Goal: Information Seeking & Learning: Check status

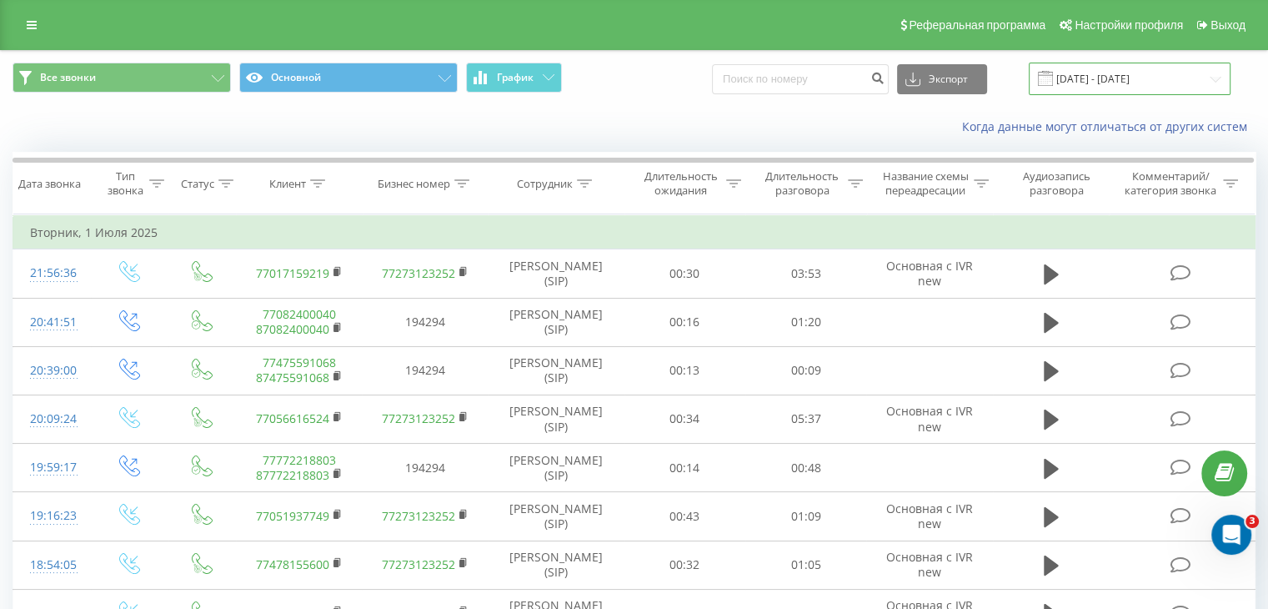
click at [1124, 81] on input "[DATE] - [DATE]" at bounding box center [1130, 79] width 202 height 33
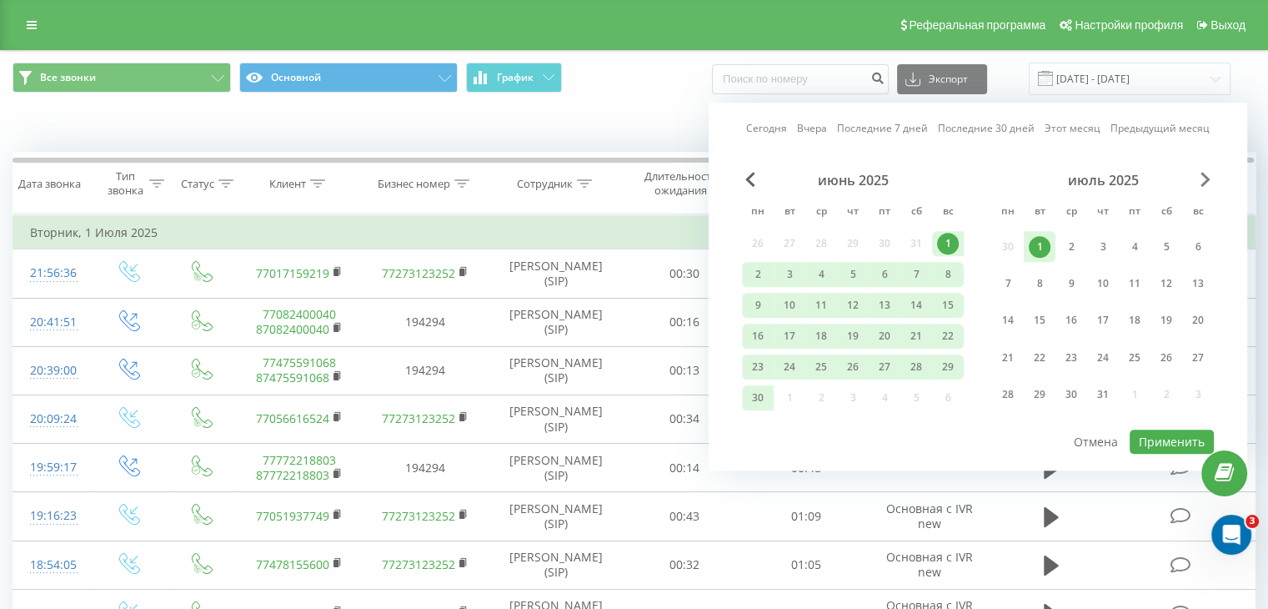
click at [1198, 181] on div "июль 2025" at bounding box center [1103, 180] width 222 height 17
click at [1201, 180] on span "Next Month" at bounding box center [1206, 179] width 10 height 15
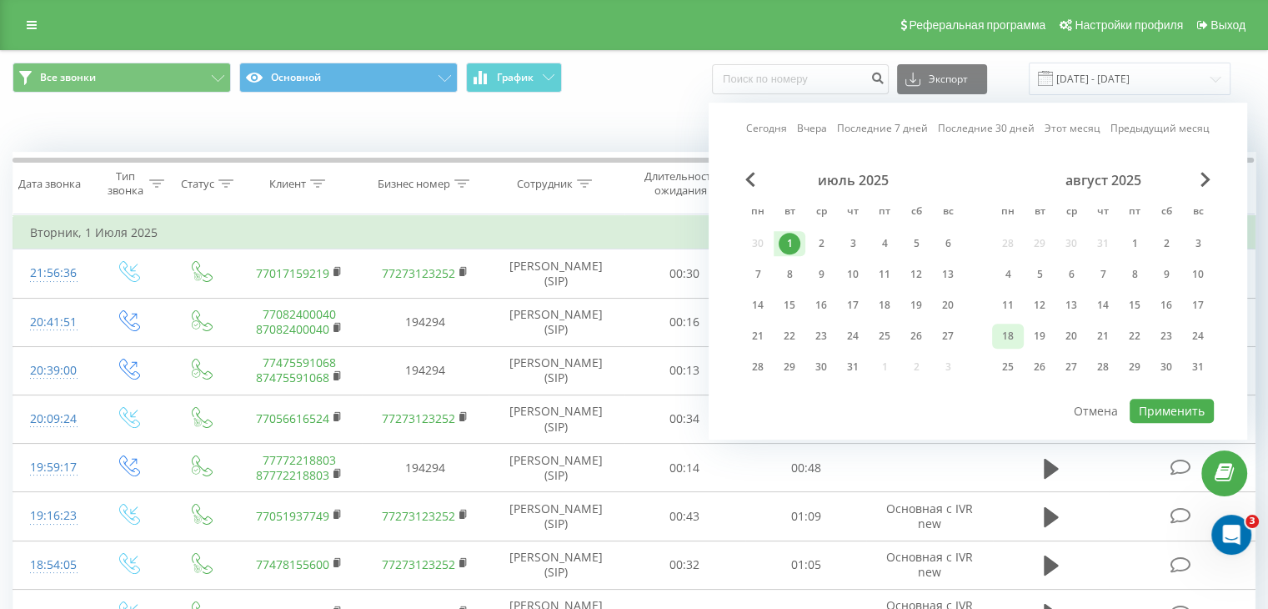
click at [1009, 328] on div "18" at bounding box center [1008, 336] width 22 height 22
click at [1191, 404] on button "Применить" at bounding box center [1172, 411] width 84 height 24
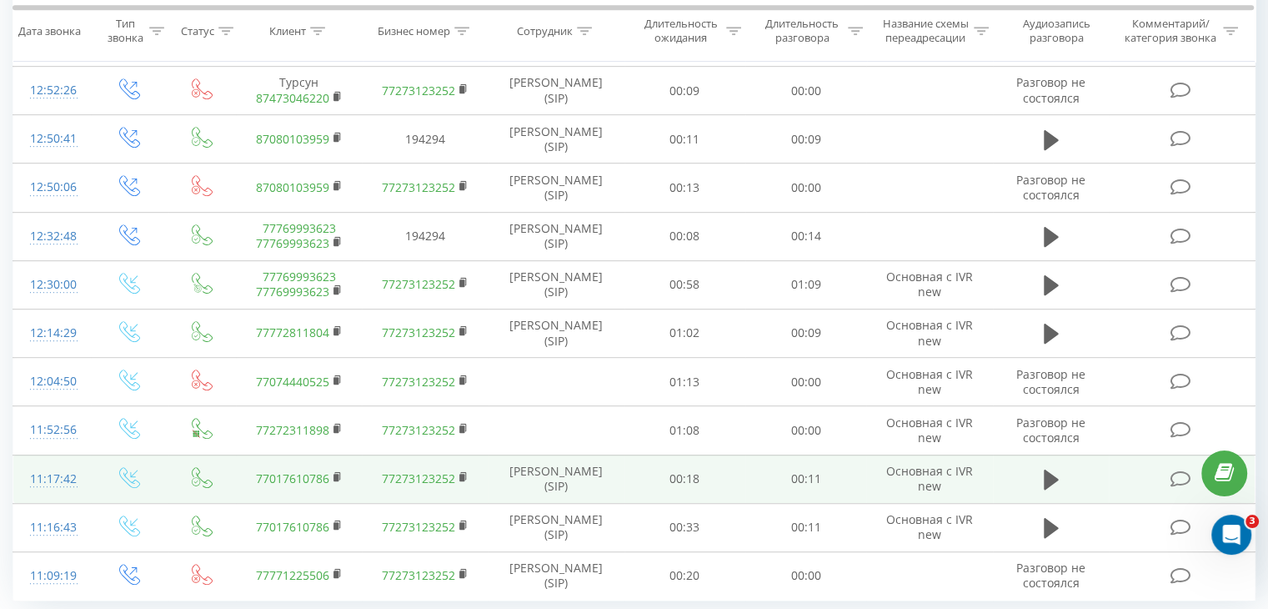
scroll to position [911, 0]
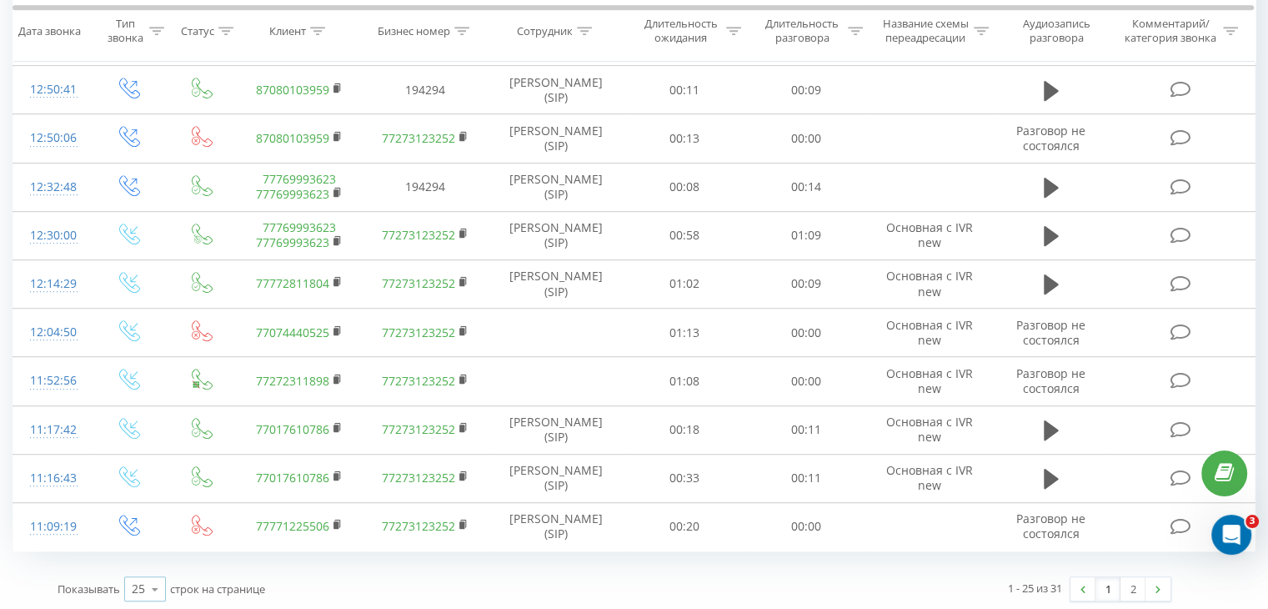
click at [143, 581] on div "25 10 25 50 100" at bounding box center [145, 588] width 42 height 25
click at [133, 536] on span "50" at bounding box center [138, 541] width 13 height 16
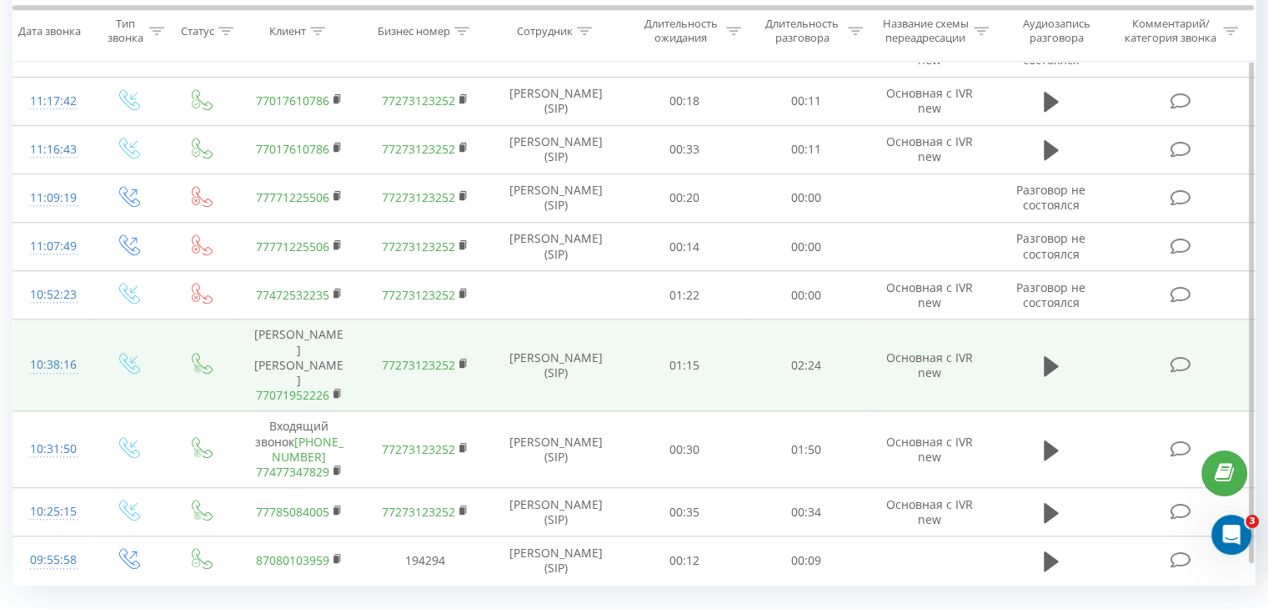
scroll to position [1257, 0]
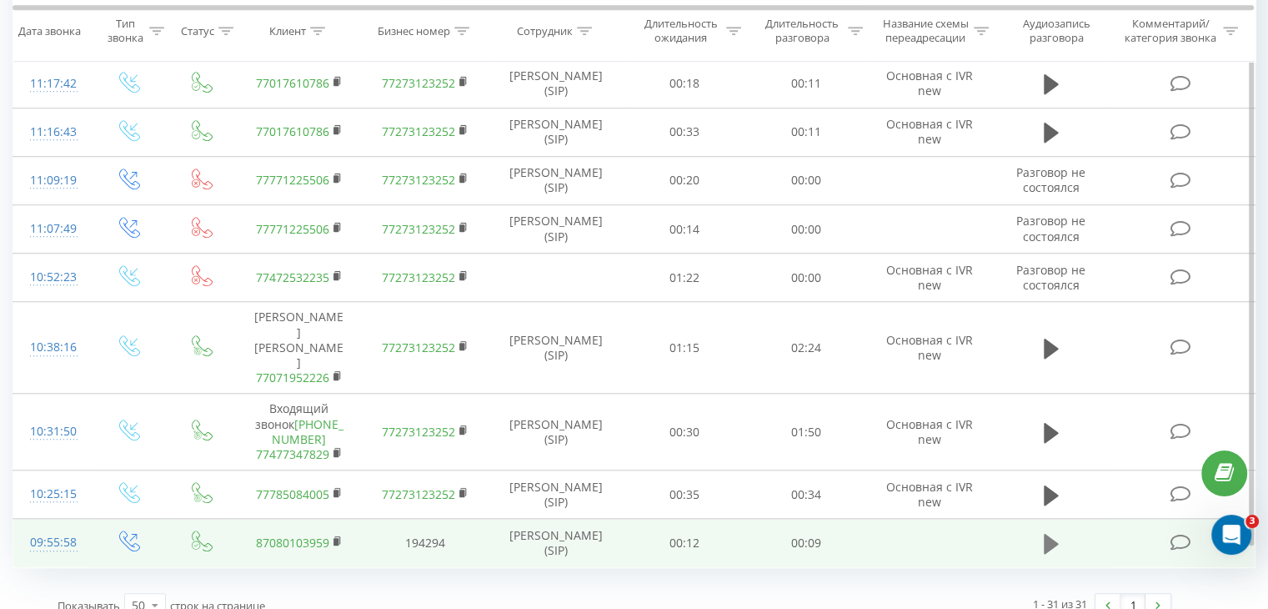
click at [1047, 534] on icon at bounding box center [1051, 544] width 15 height 20
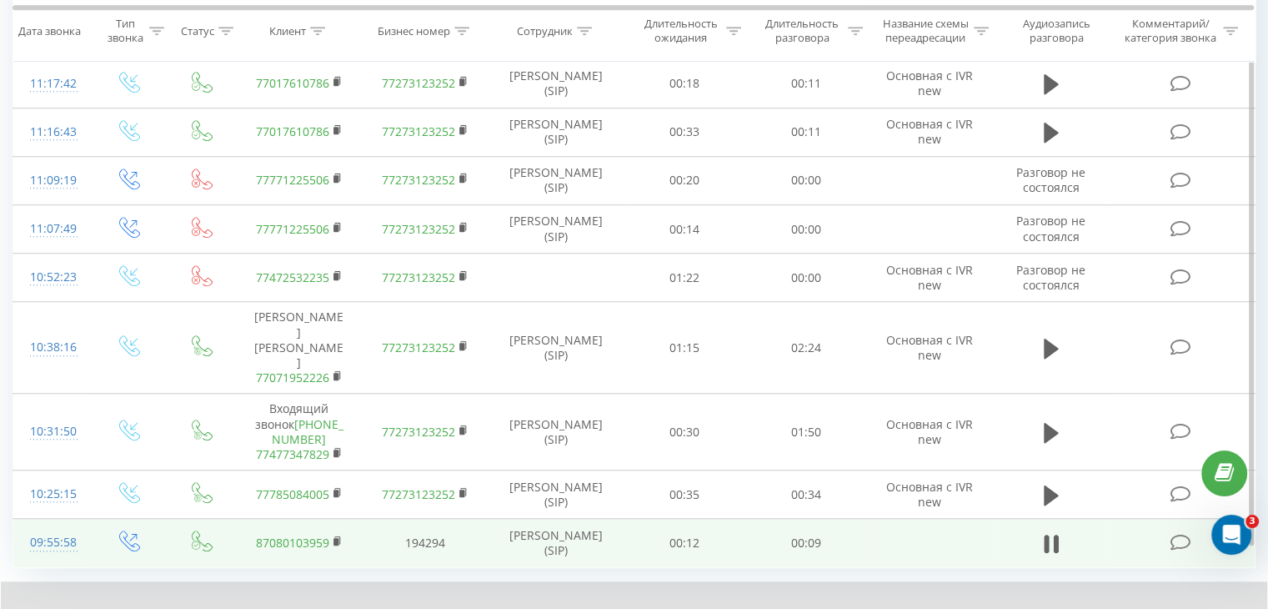
click at [753, 581] on div "1 x - 00:03 00:06 00:06" at bounding box center [634, 613] width 1266 height 64
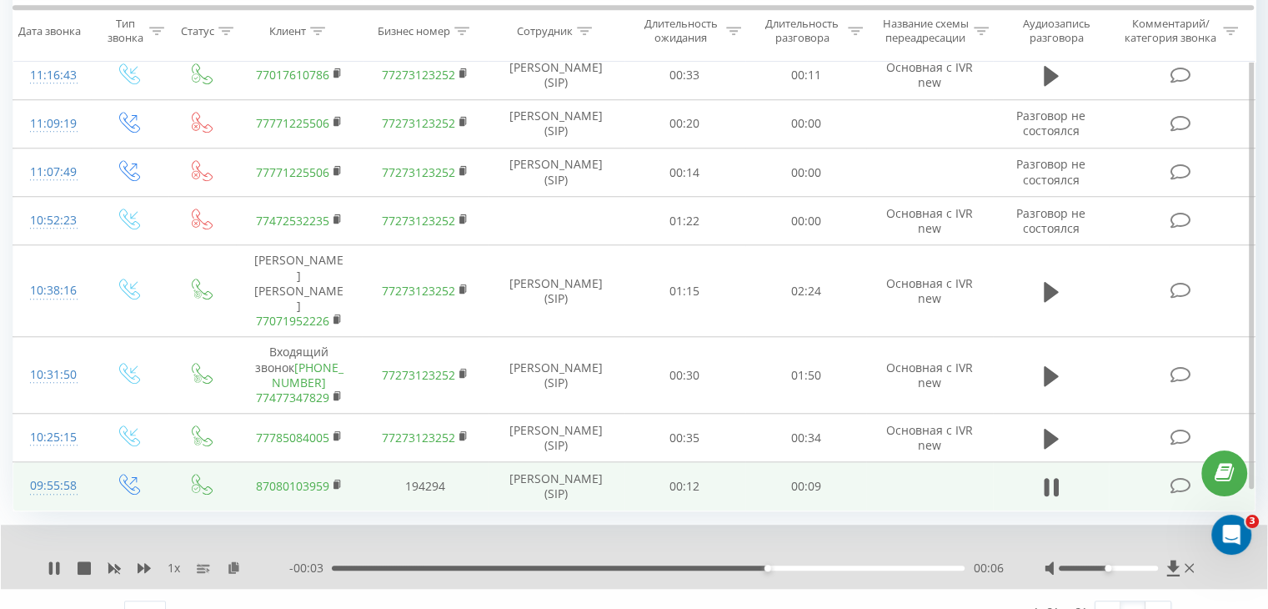
scroll to position [1321, 0]
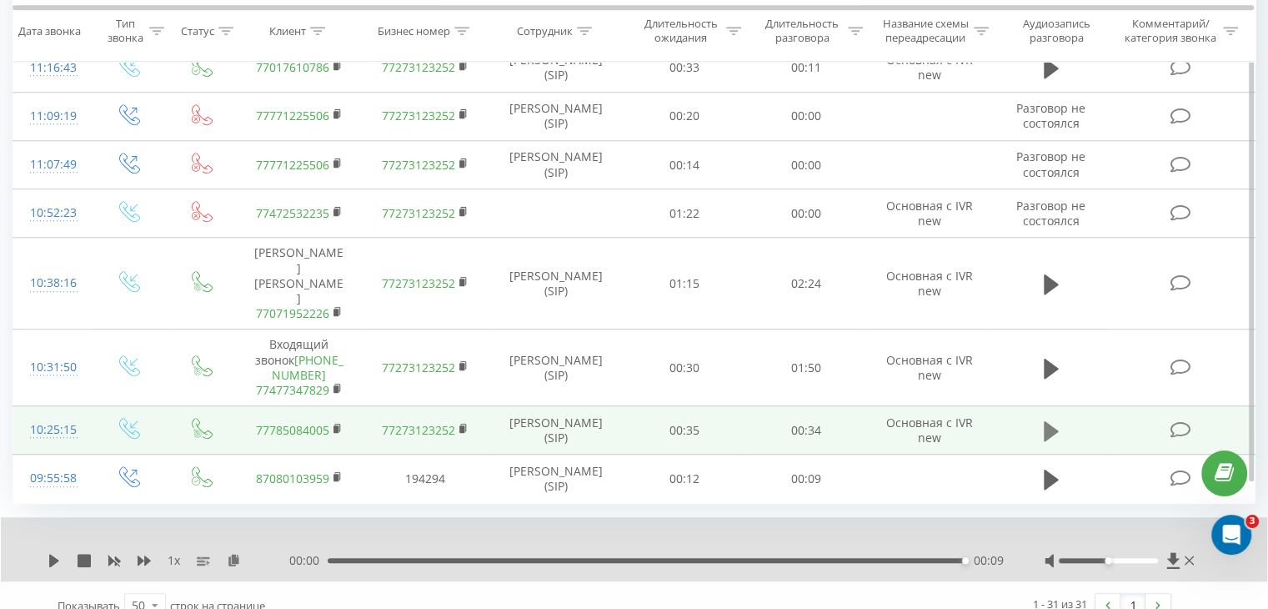
click at [1050, 420] on icon at bounding box center [1051, 430] width 15 height 20
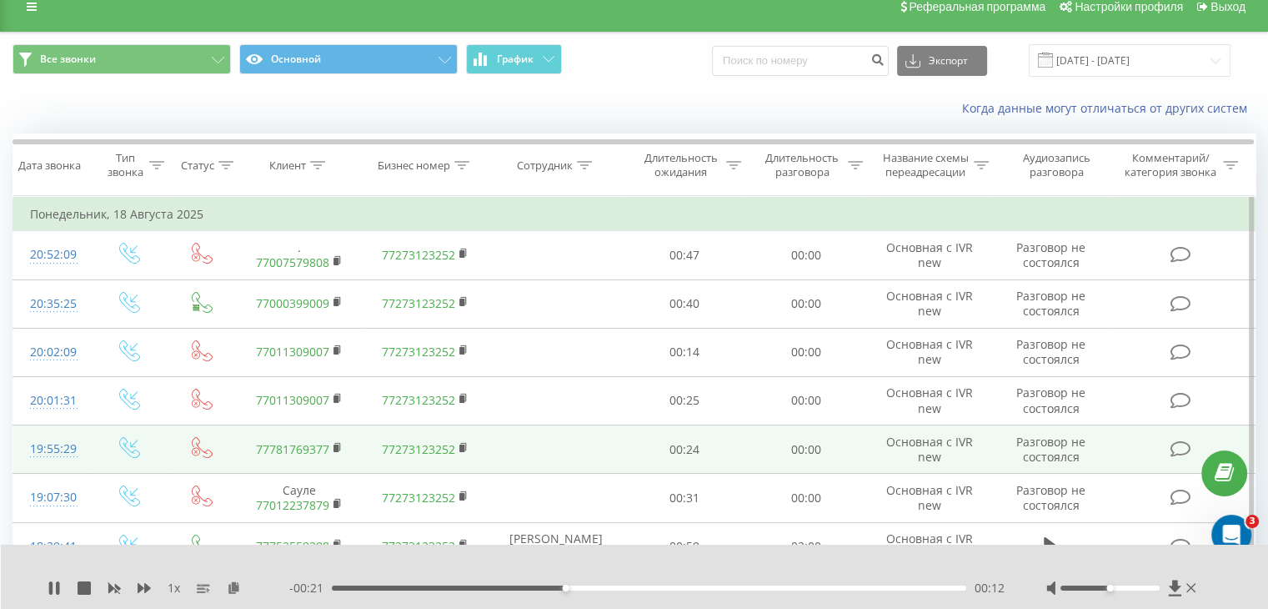
scroll to position [0, 0]
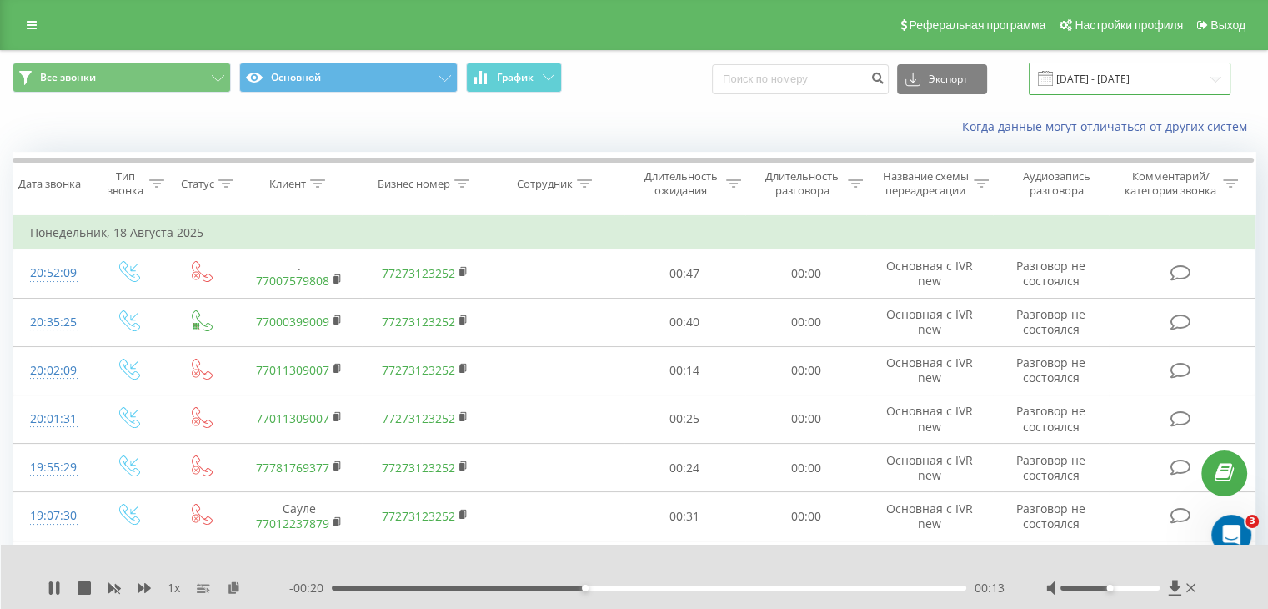
click at [1127, 73] on input "[DATE] - [DATE]" at bounding box center [1130, 79] width 202 height 33
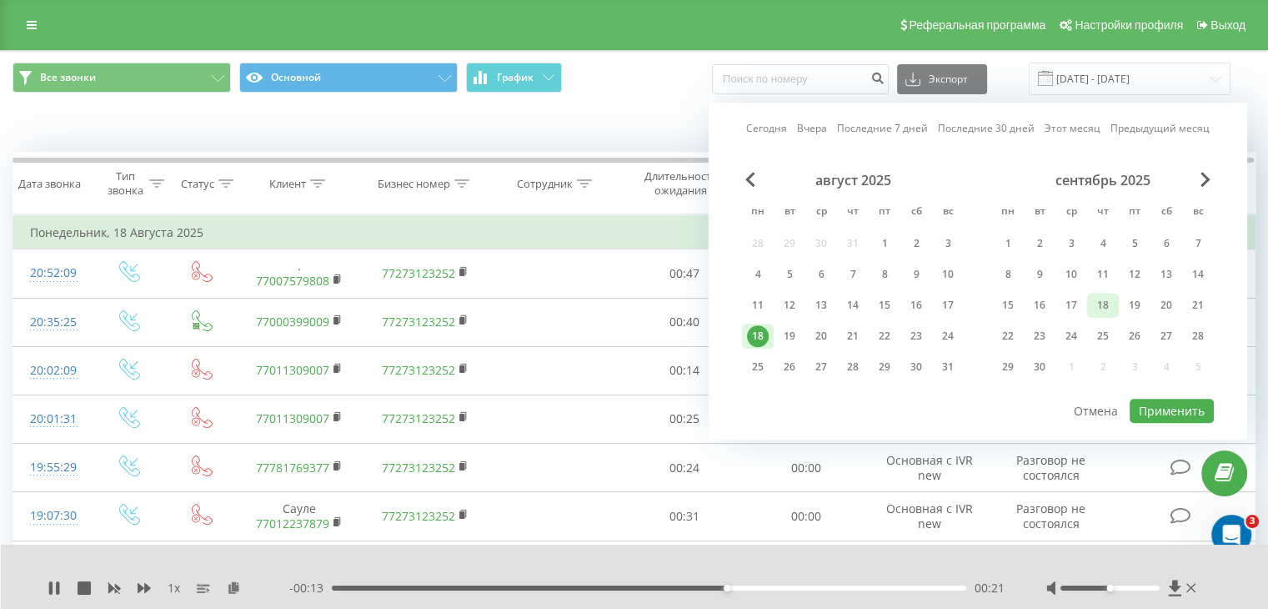
click at [1107, 304] on div "18" at bounding box center [1103, 305] width 22 height 22
click at [1181, 399] on button "Применить" at bounding box center [1172, 411] width 84 height 24
type input "[DATE] - [DATE]"
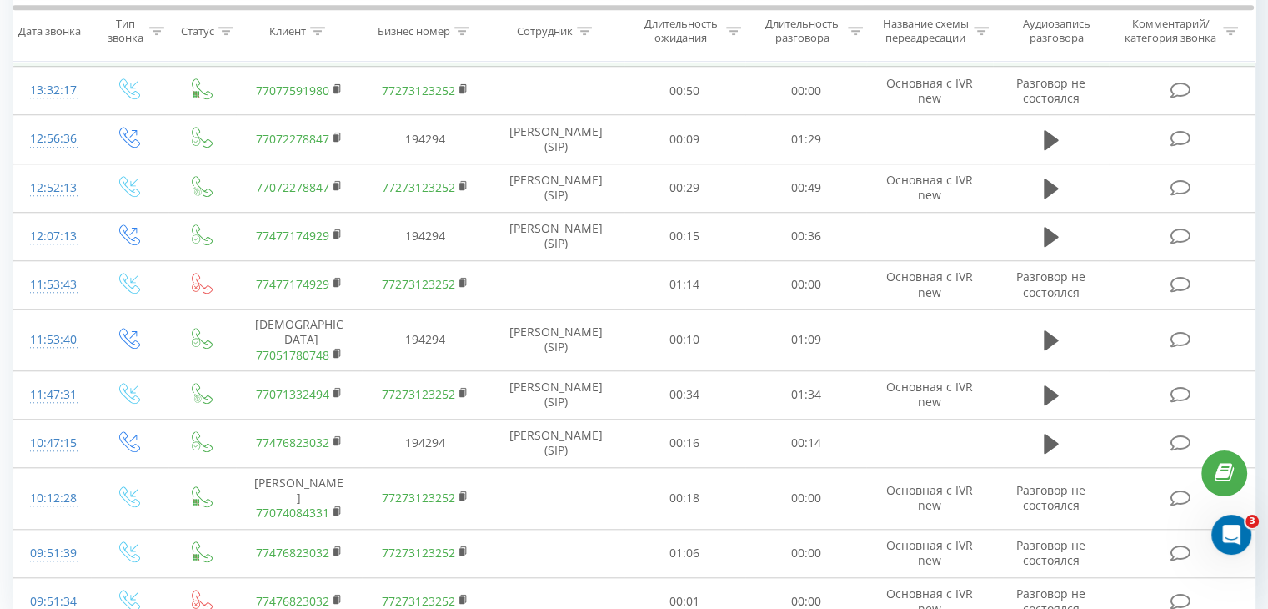
scroll to position [1443, 0]
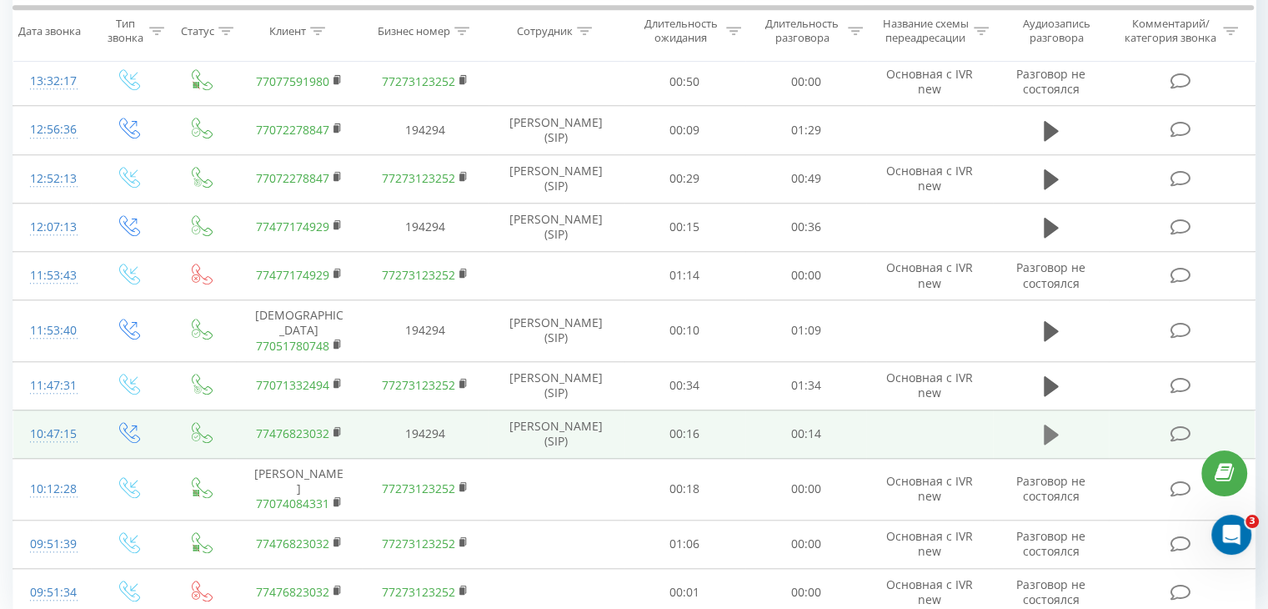
click at [1050, 424] on icon at bounding box center [1051, 434] width 15 height 20
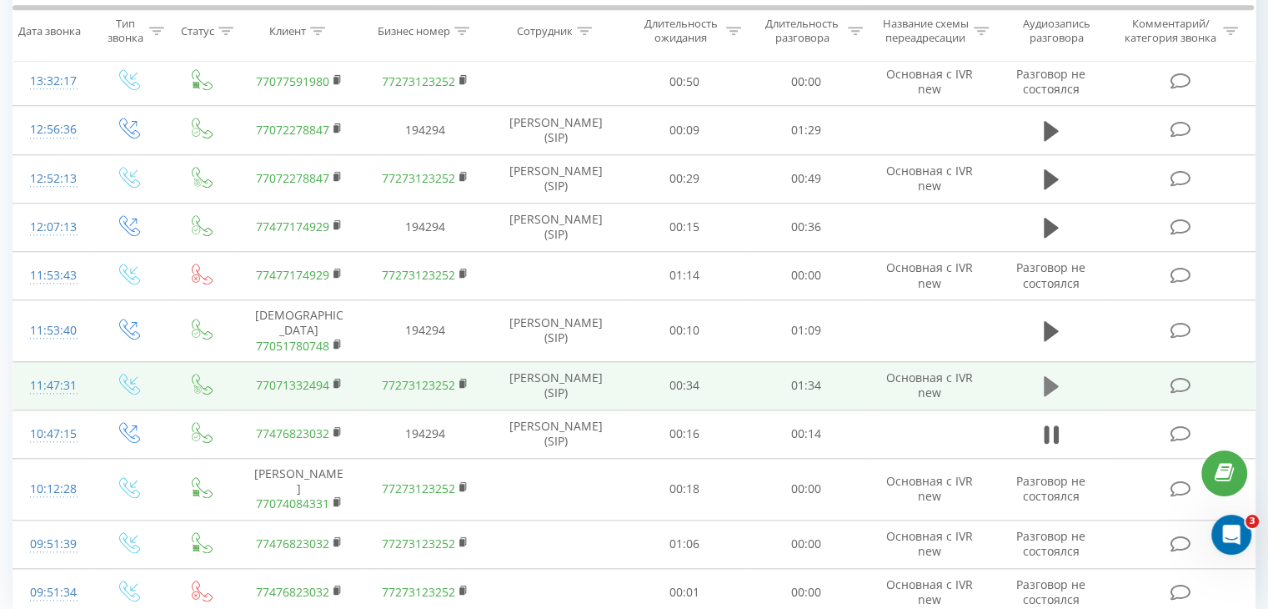
click at [1049, 374] on icon at bounding box center [1051, 385] width 15 height 23
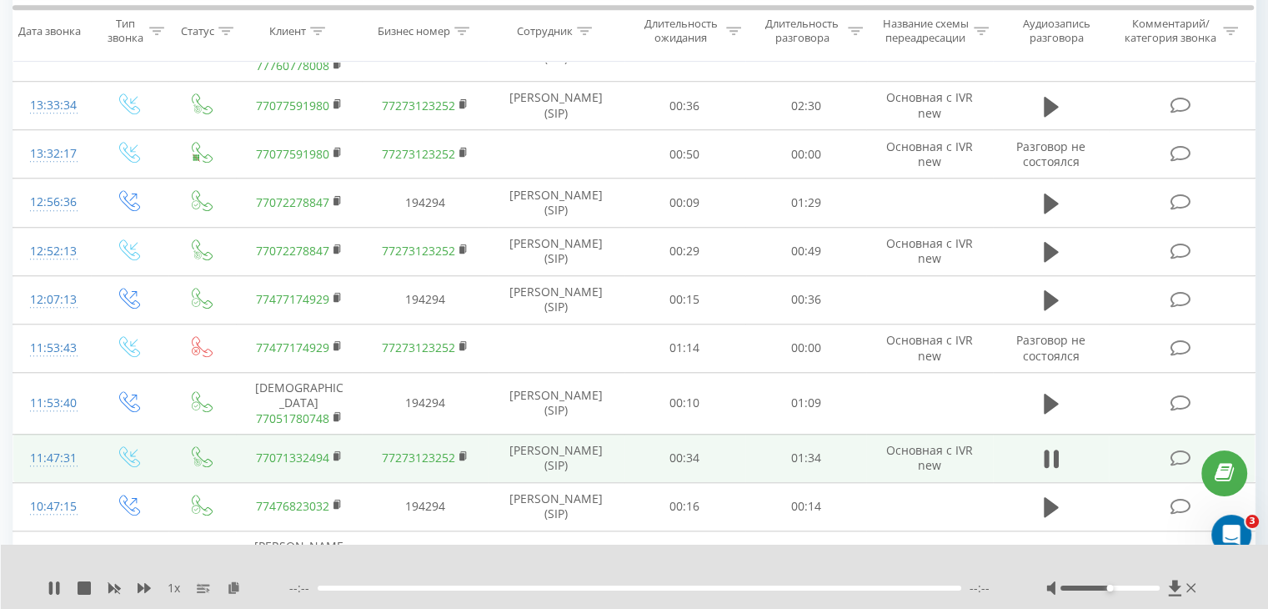
scroll to position [1360, 0]
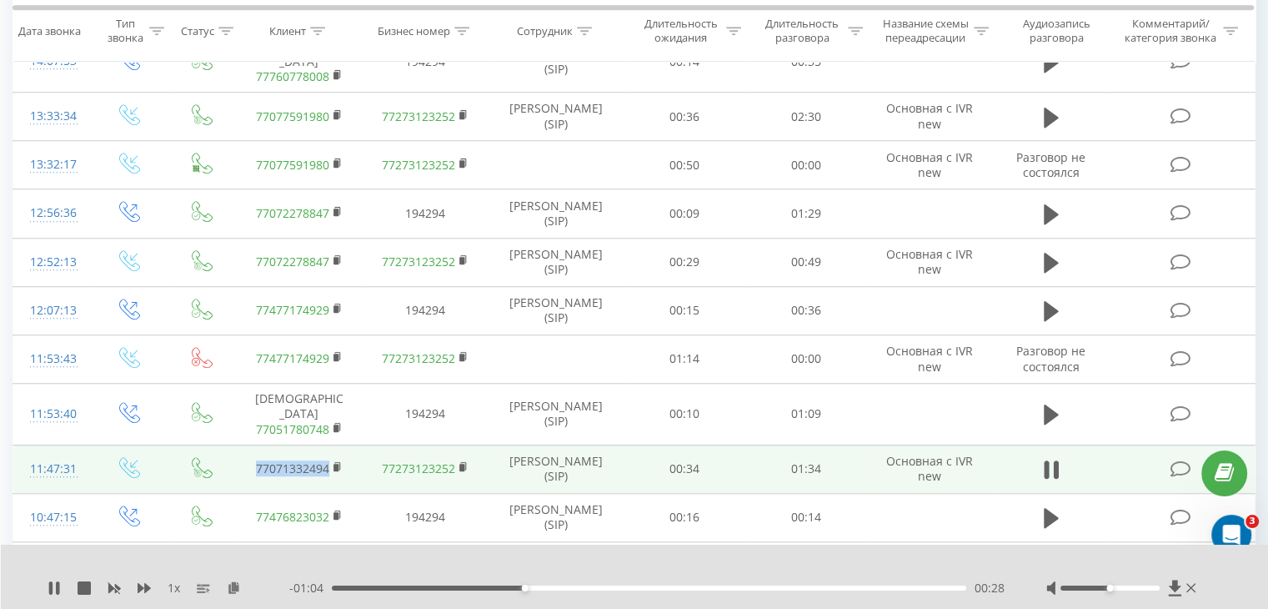
drag, startPoint x: 250, startPoint y: 410, endPoint x: 332, endPoint y: 413, distance: 81.7
click at [330, 444] on td "77071332494" at bounding box center [299, 468] width 126 height 48
click at [353, 444] on td "77071332494" at bounding box center [299, 468] width 126 height 48
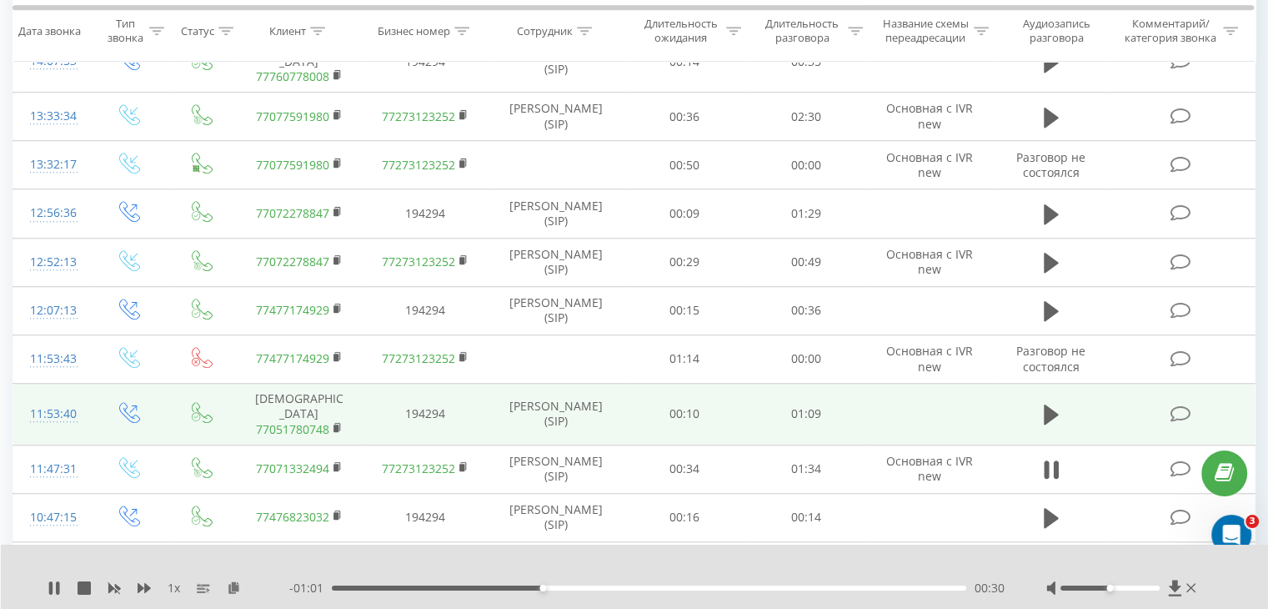
click at [1064, 384] on td at bounding box center [1051, 415] width 117 height 62
click at [1045, 404] on icon at bounding box center [1051, 414] width 15 height 20
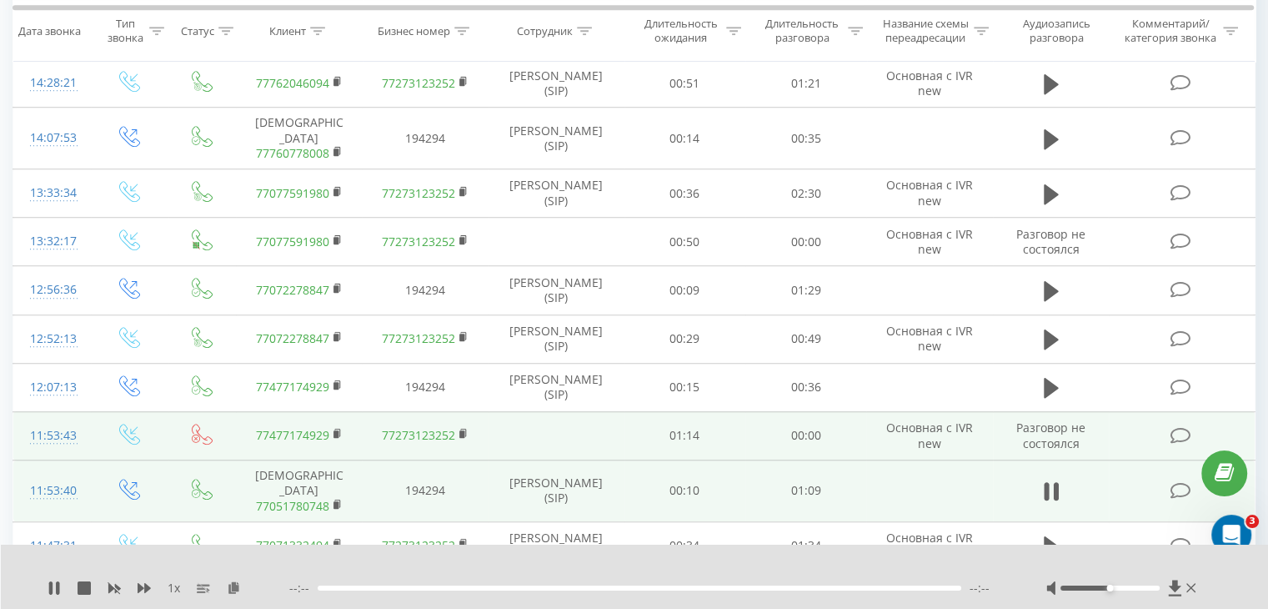
scroll to position [1276, 0]
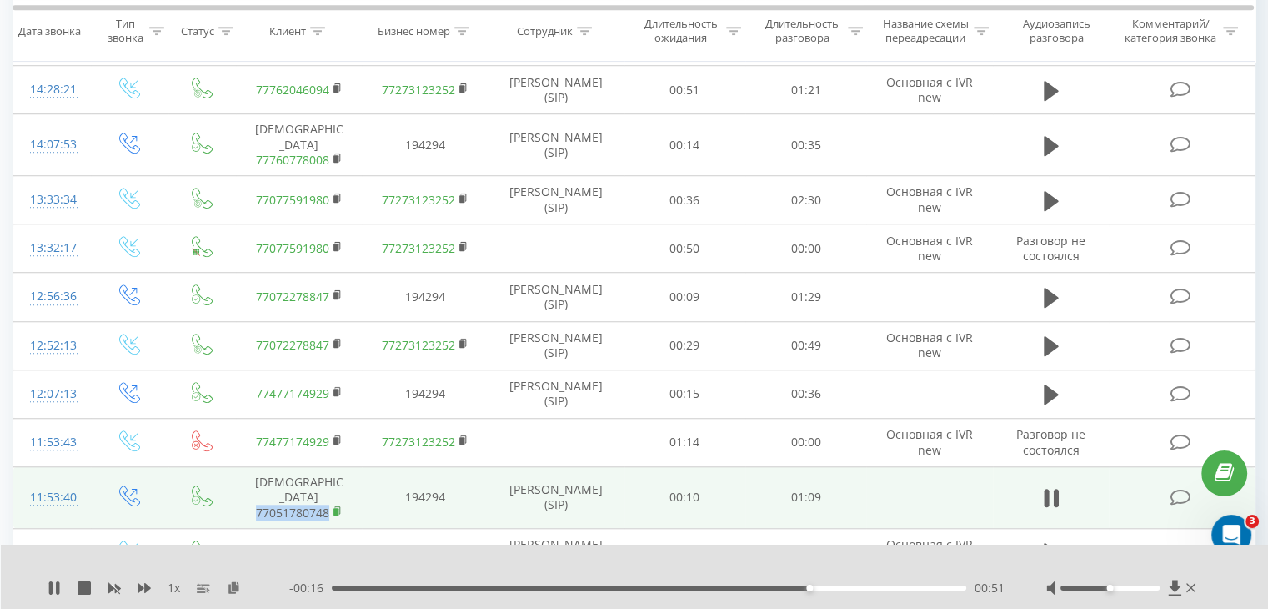
drag, startPoint x: 253, startPoint y: 452, endPoint x: 335, endPoint y: 450, distance: 81.7
click at [335, 505] on span "77051780748" at bounding box center [299, 512] width 93 height 15
copy link "77051780748"
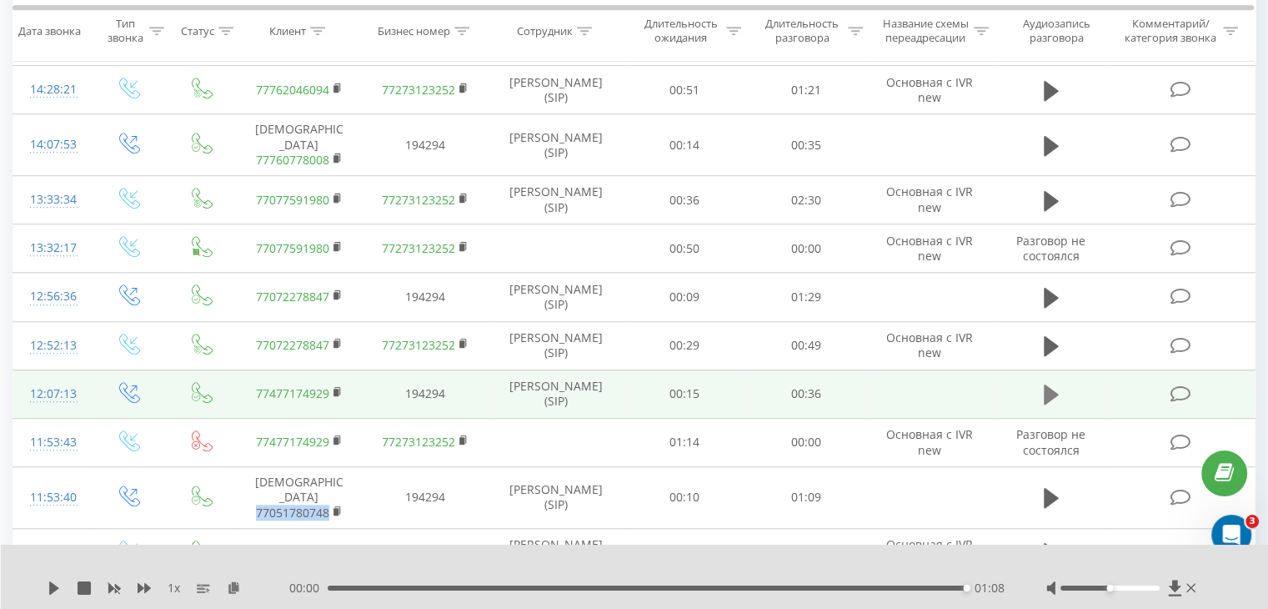
click at [1048, 384] on icon at bounding box center [1051, 394] width 15 height 20
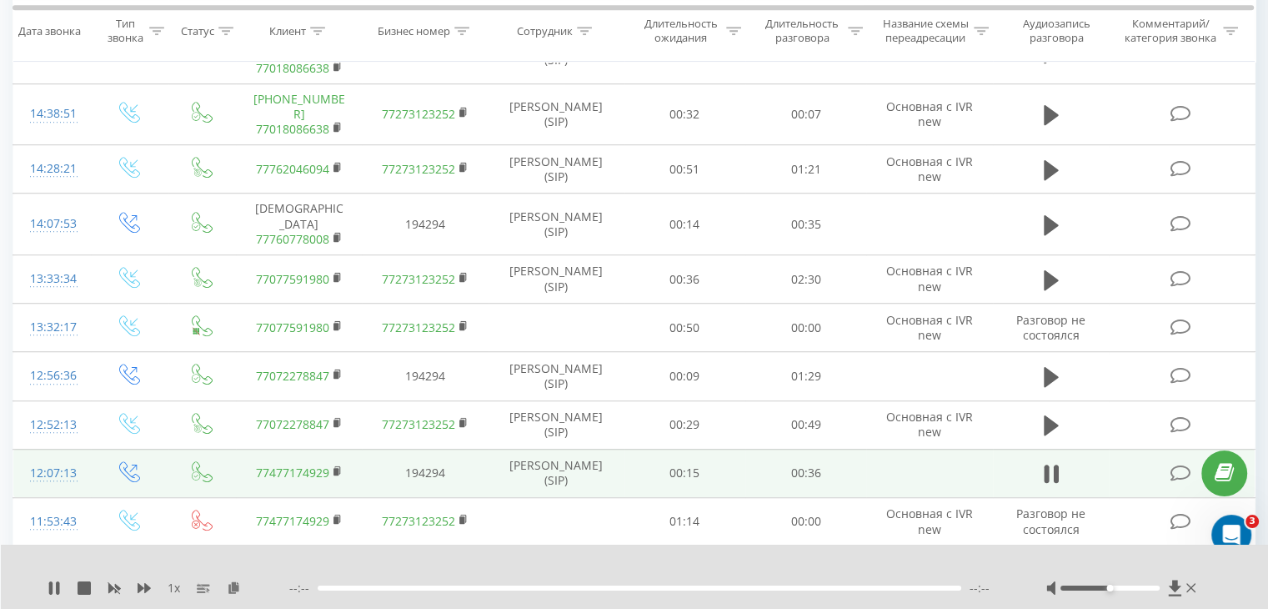
scroll to position [1193, 0]
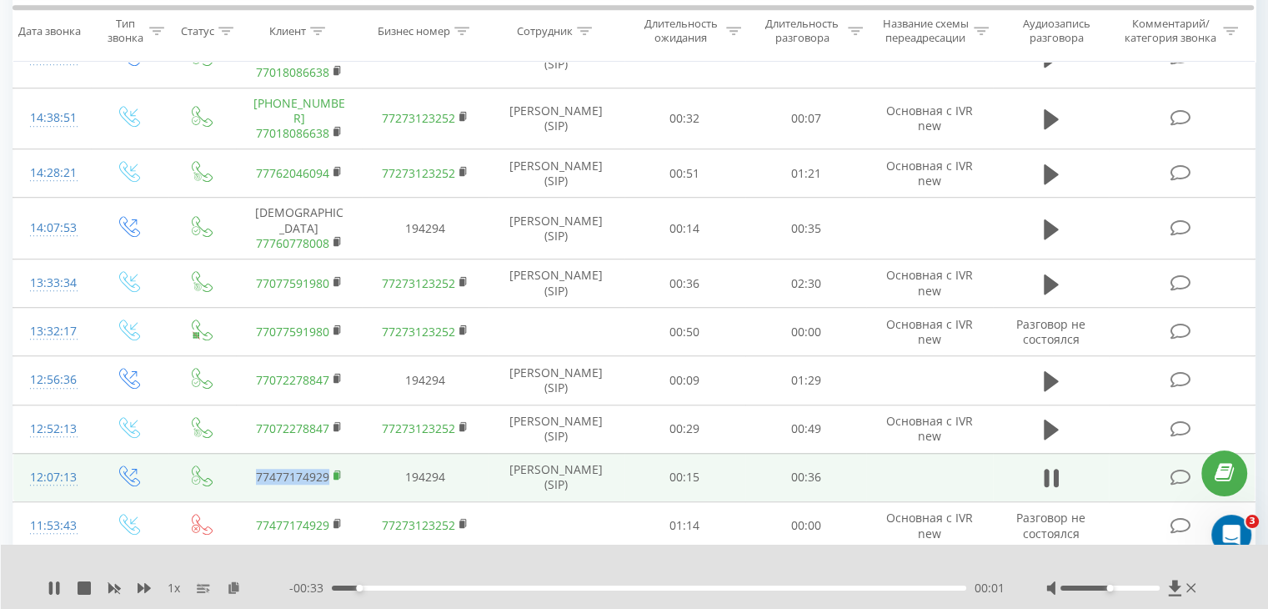
drag, startPoint x: 243, startPoint y: 429, endPoint x: 333, endPoint y: 430, distance: 90.0
click at [333, 453] on td "77477174929" at bounding box center [299, 477] width 126 height 48
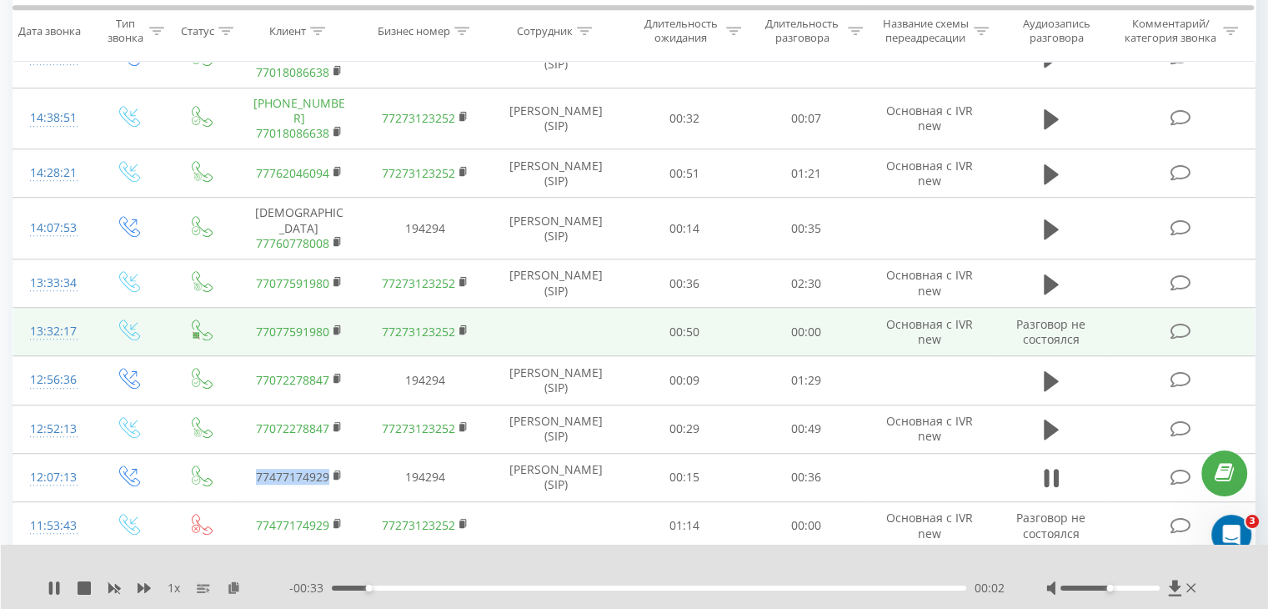
copy link "77477174929"
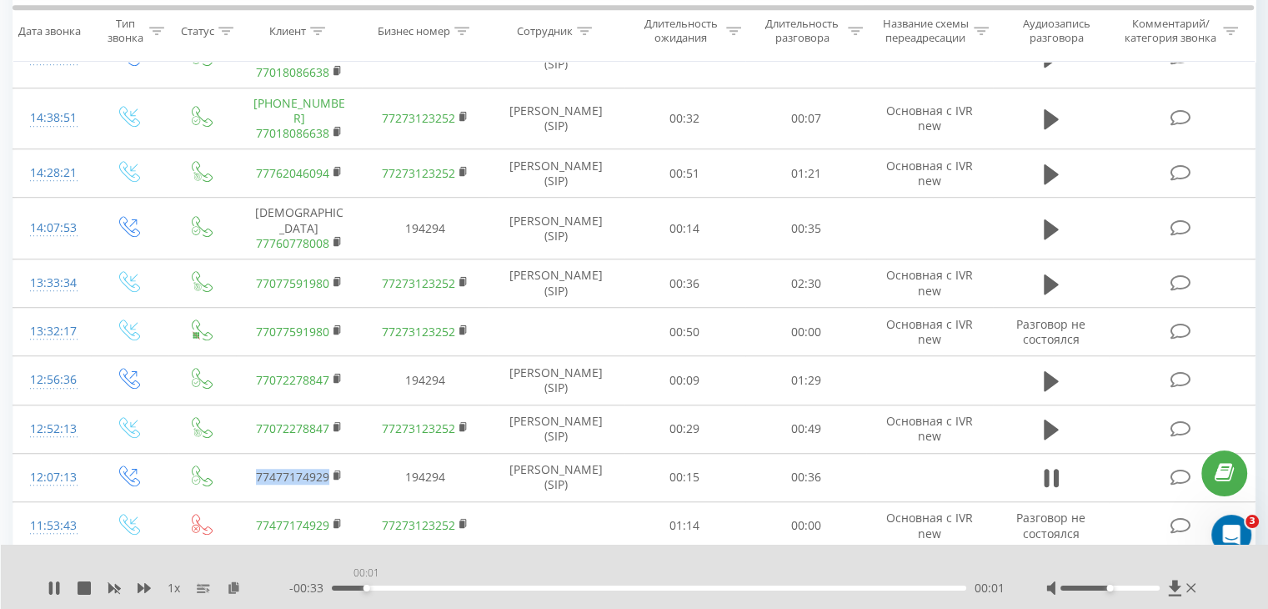
drag, startPoint x: 940, startPoint y: 588, endPoint x: 296, endPoint y: 598, distance: 644.5
click at [293, 595] on div "1 x - 00:33 00:01 00:01" at bounding box center [635, 576] width 1268 height 64
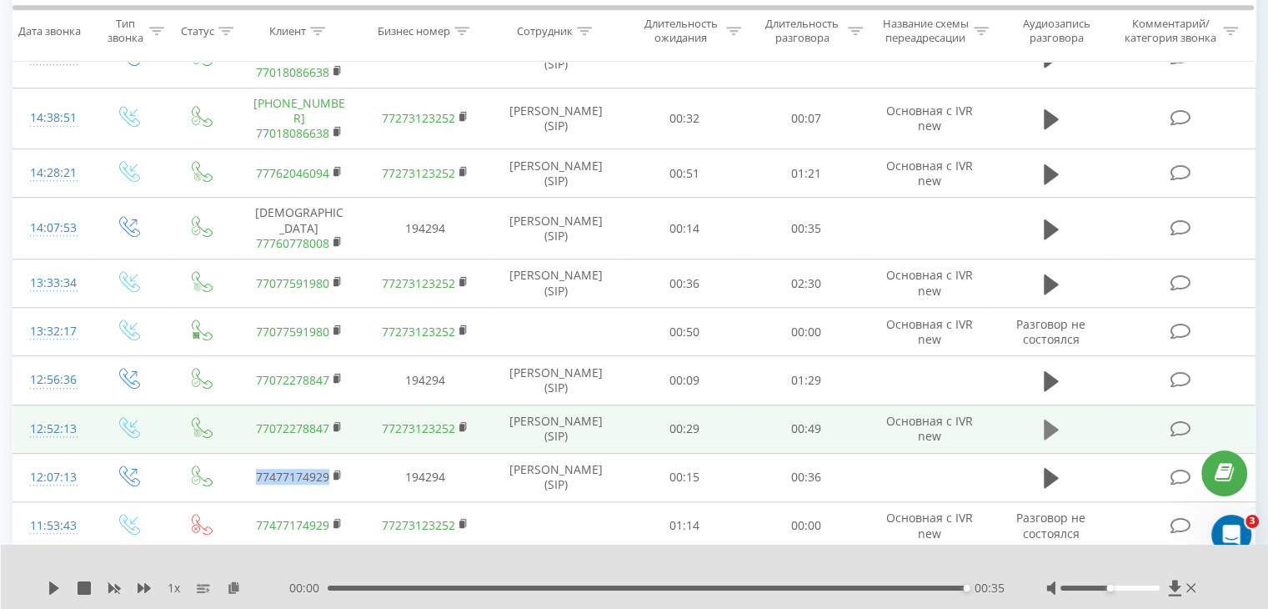
click at [1050, 419] on icon at bounding box center [1051, 429] width 15 height 20
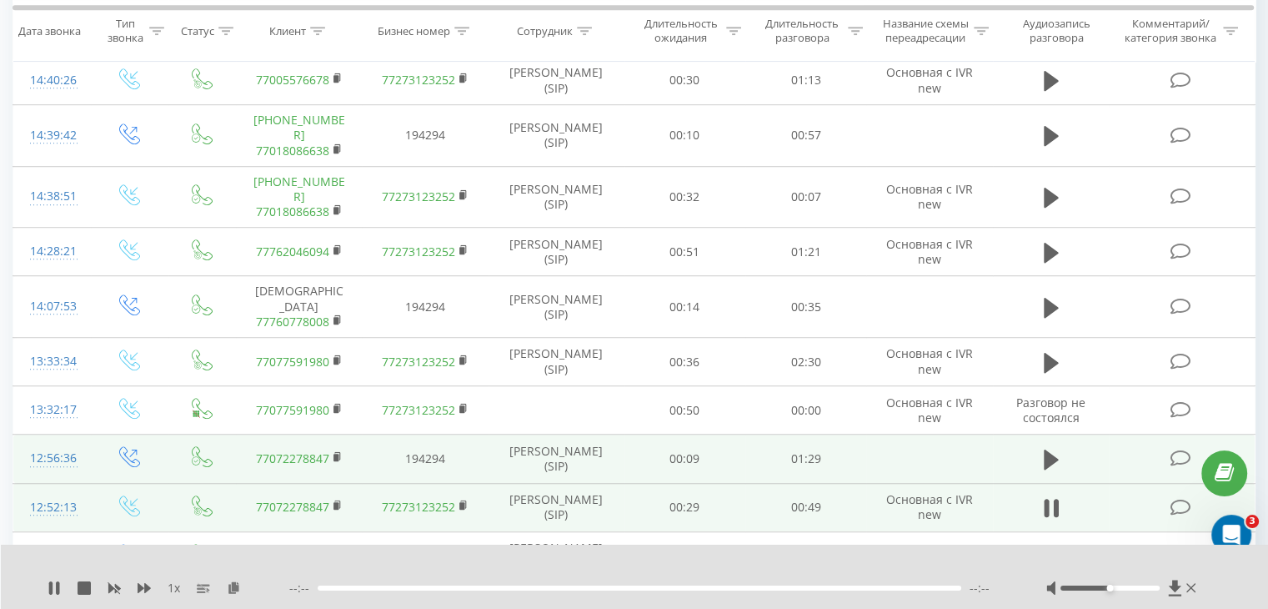
scroll to position [1110, 0]
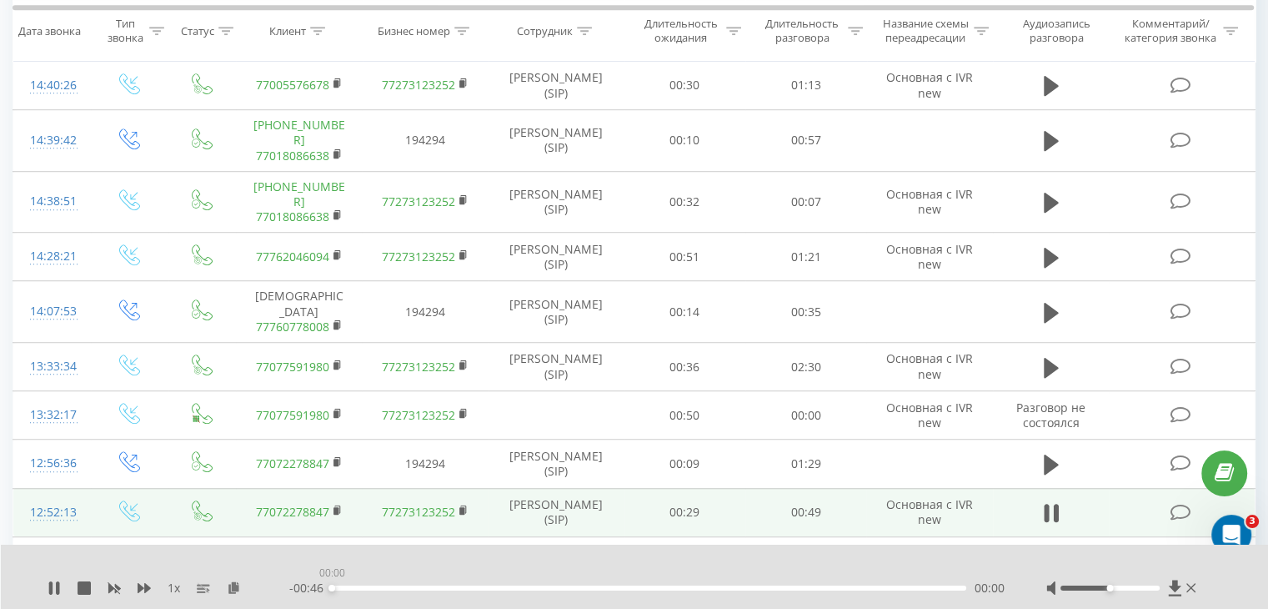
drag, startPoint x: 501, startPoint y: 588, endPoint x: 306, endPoint y: 609, distance: 196.2
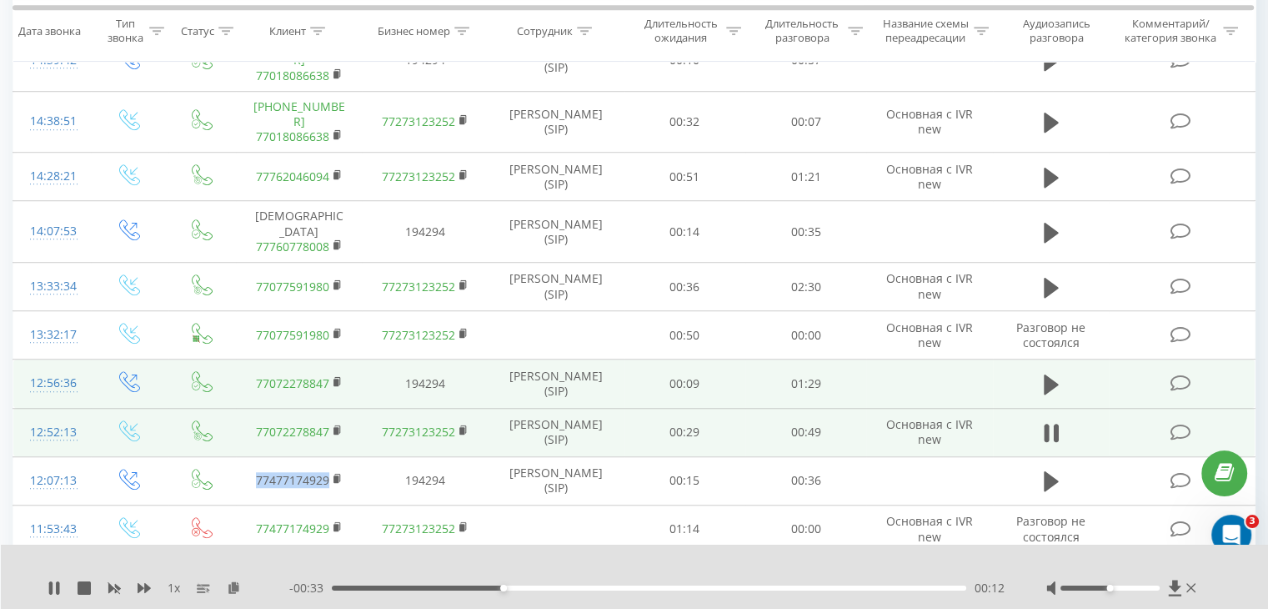
scroll to position [1193, 0]
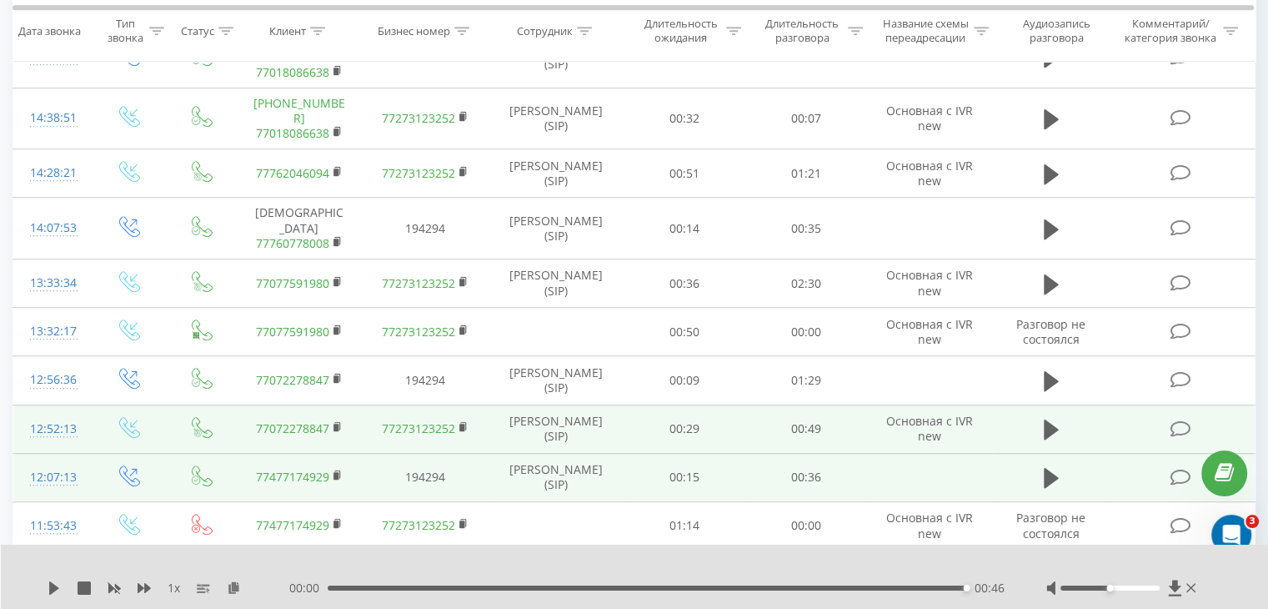
click at [368, 453] on td "194294" at bounding box center [425, 477] width 126 height 48
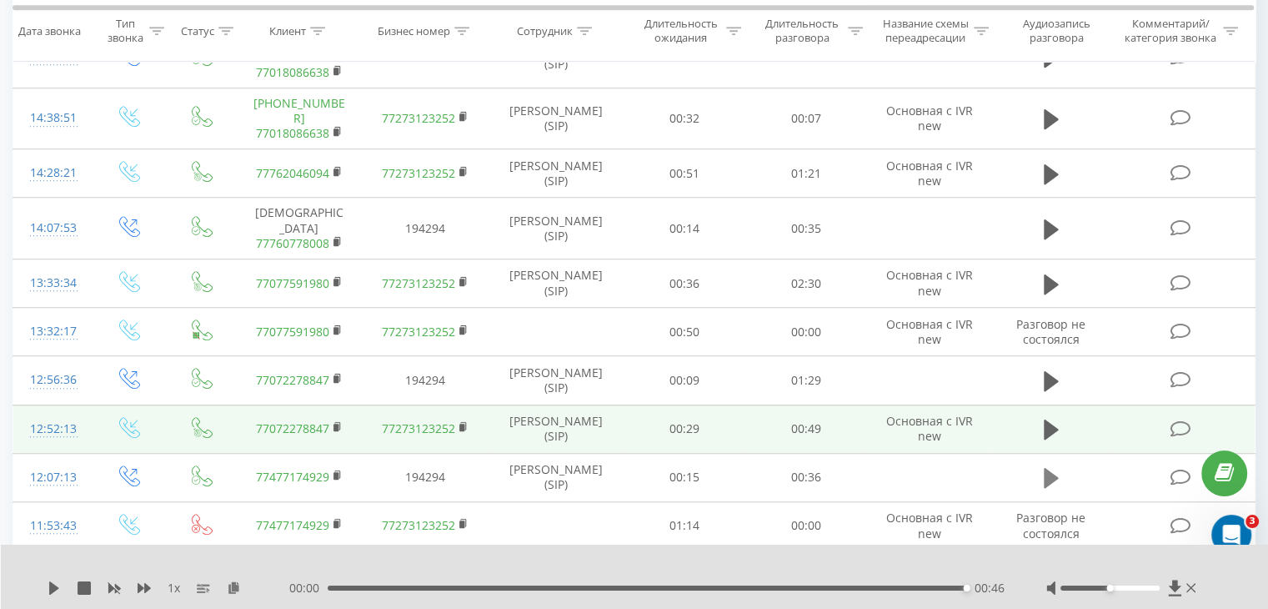
click at [1045, 466] on icon at bounding box center [1051, 477] width 15 height 23
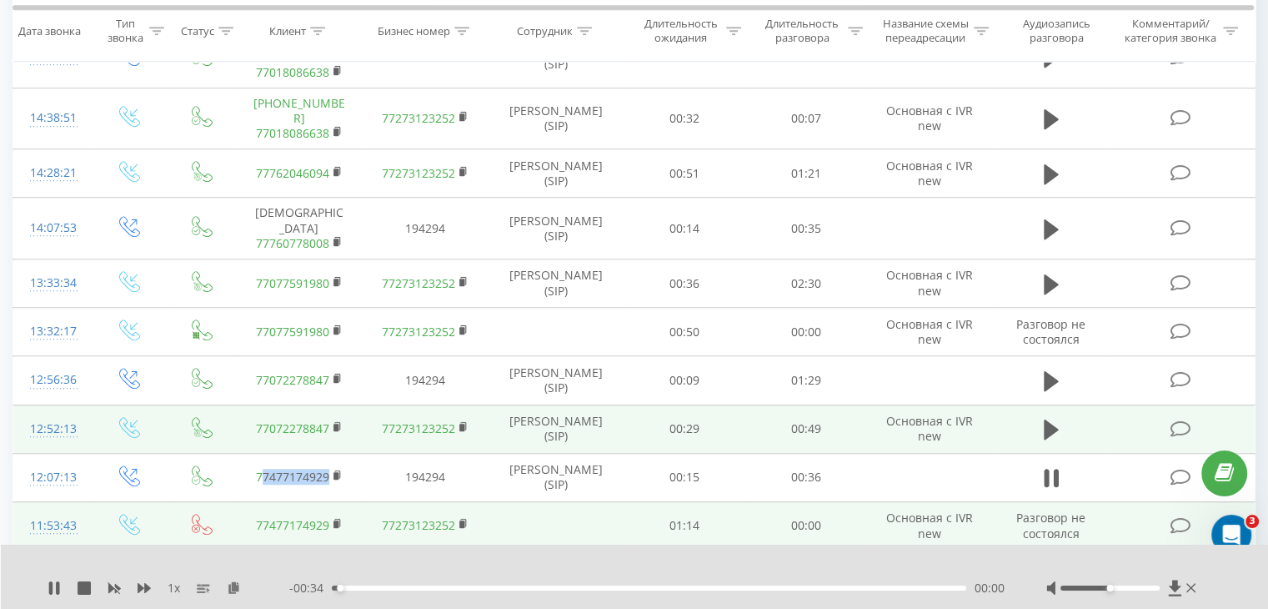
drag, startPoint x: 355, startPoint y: 446, endPoint x: 282, endPoint y: 464, distance: 75.6
click at [262, 453] on td "77477174929" at bounding box center [299, 477] width 126 height 48
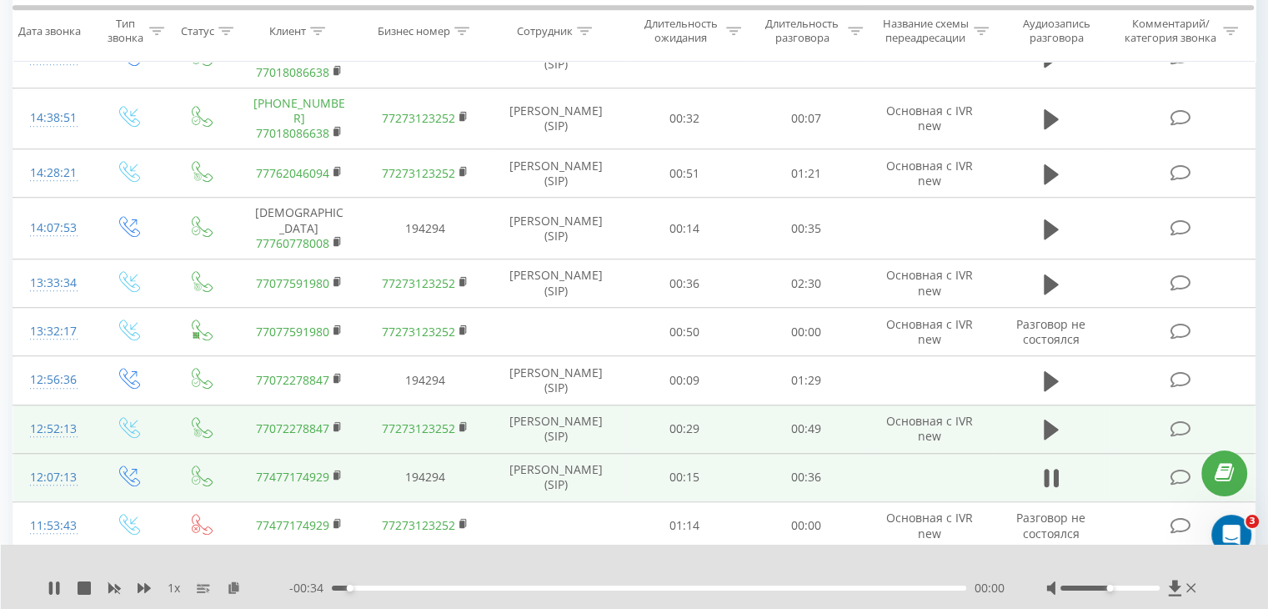
click at [363, 453] on td "194294" at bounding box center [425, 477] width 126 height 48
click at [338, 472] on rect at bounding box center [335, 476] width 5 height 8
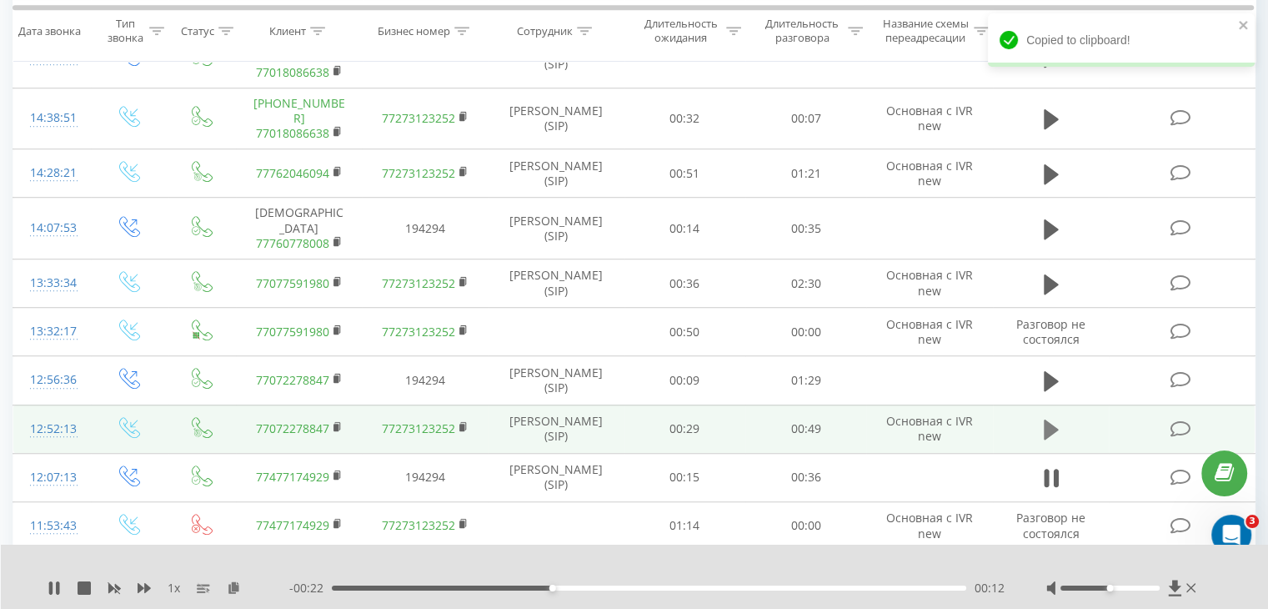
click at [1050, 419] on icon at bounding box center [1051, 429] width 15 height 20
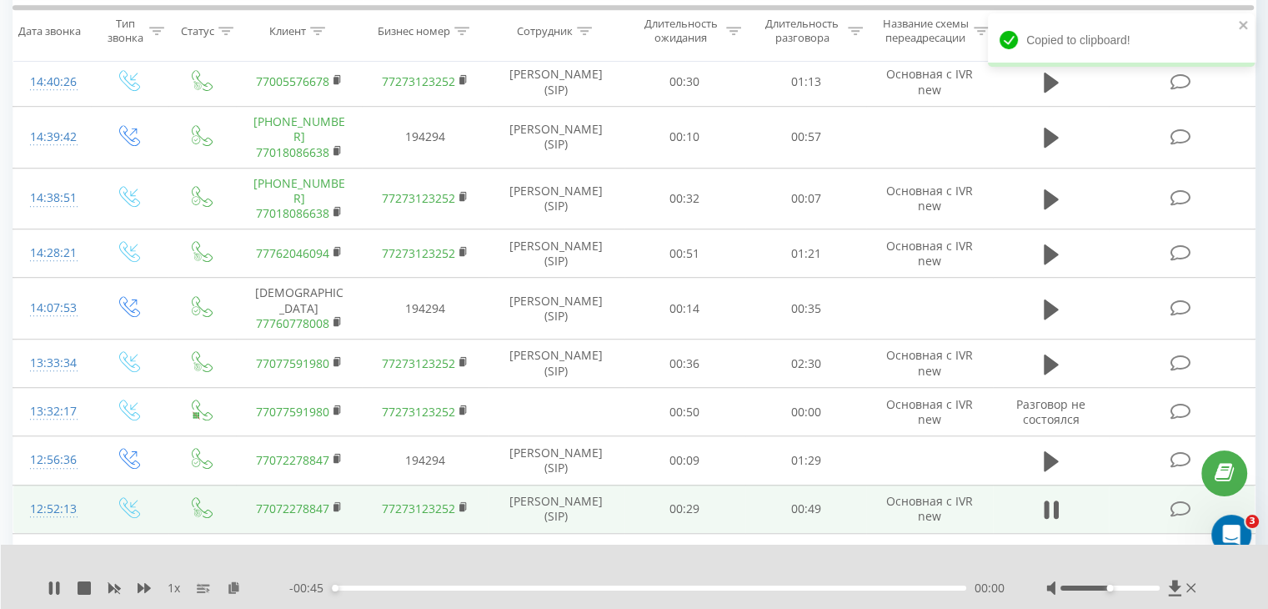
scroll to position [1110, 0]
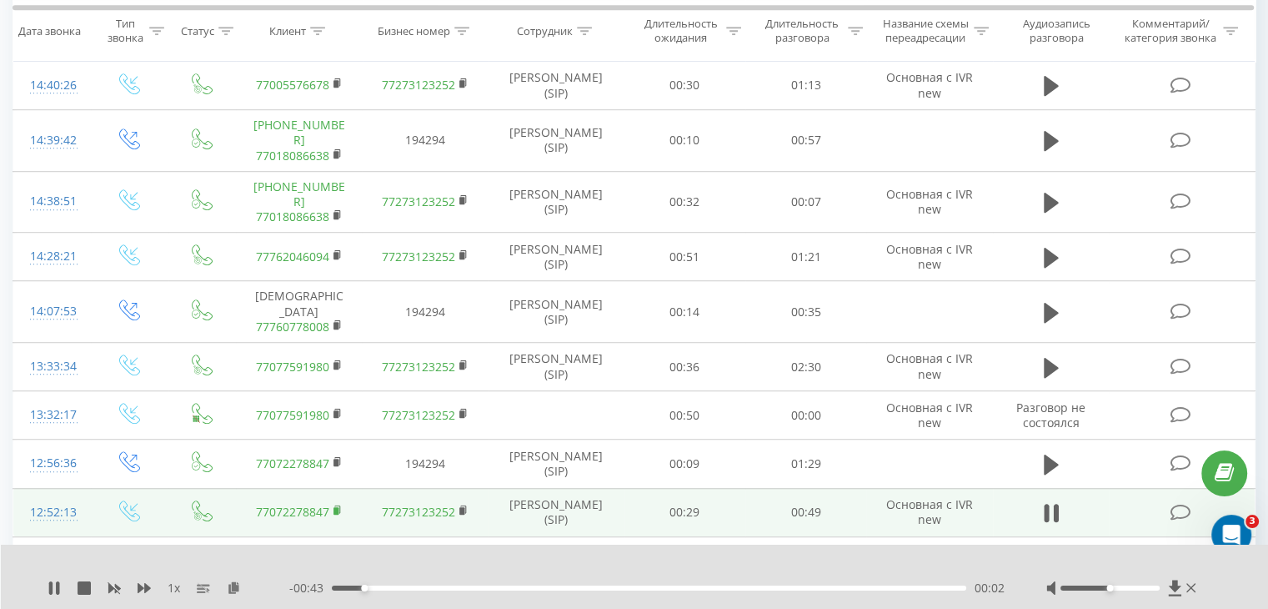
click at [337, 507] on rect at bounding box center [335, 511] width 5 height 8
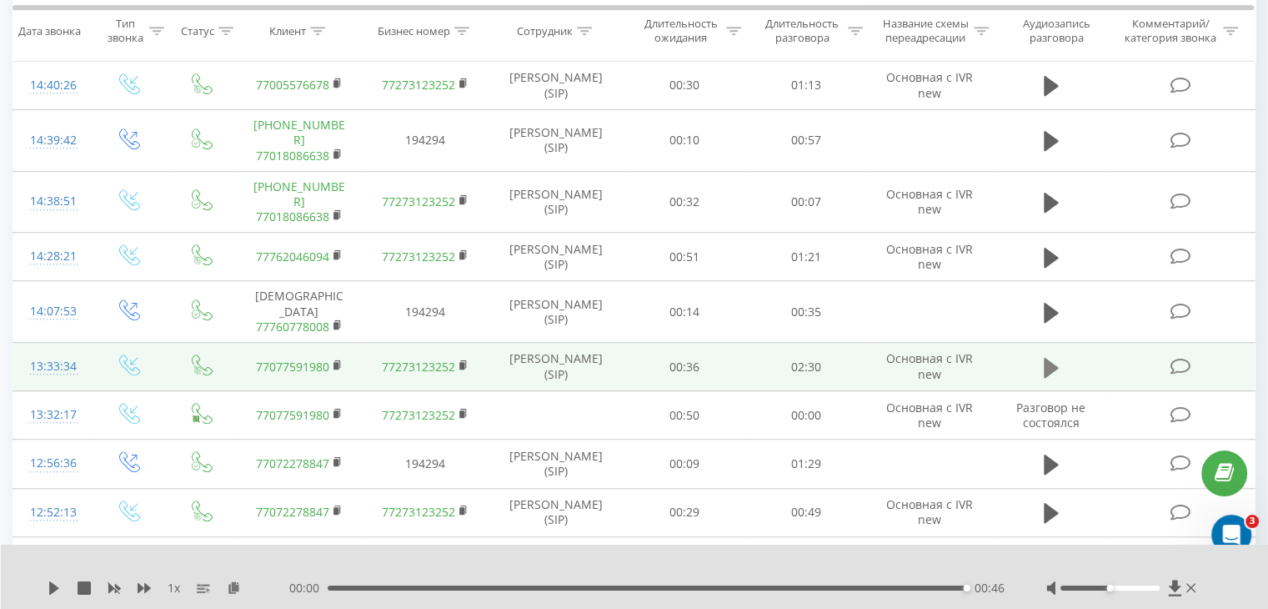
click at [1046, 356] on icon at bounding box center [1051, 367] width 15 height 23
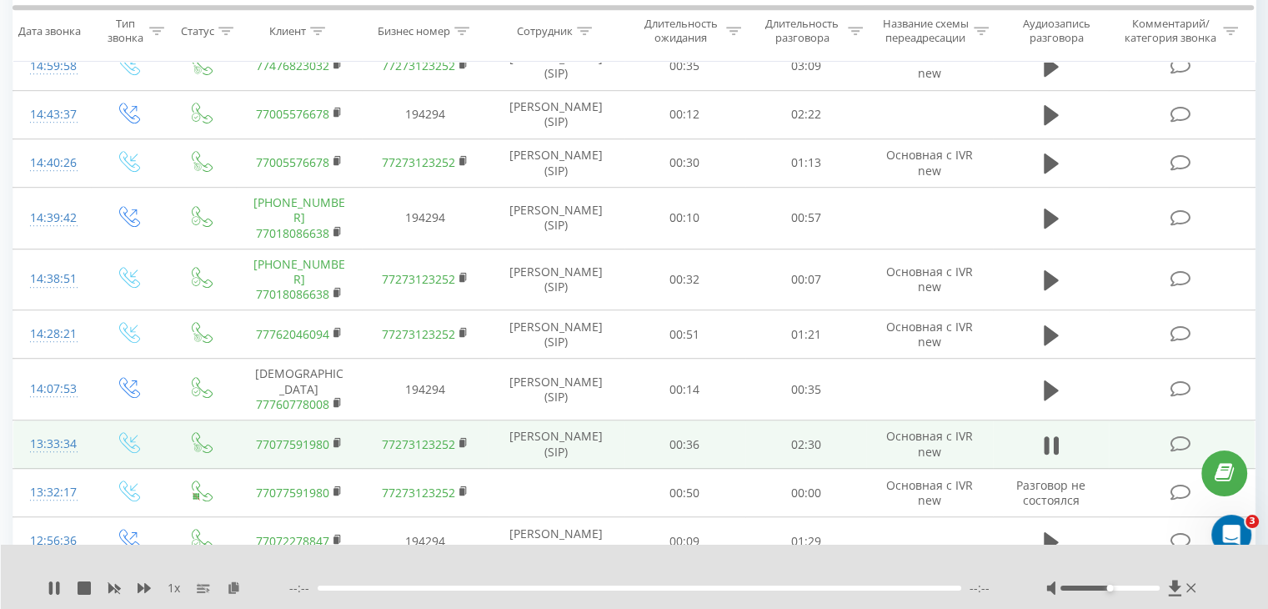
scroll to position [1026, 0]
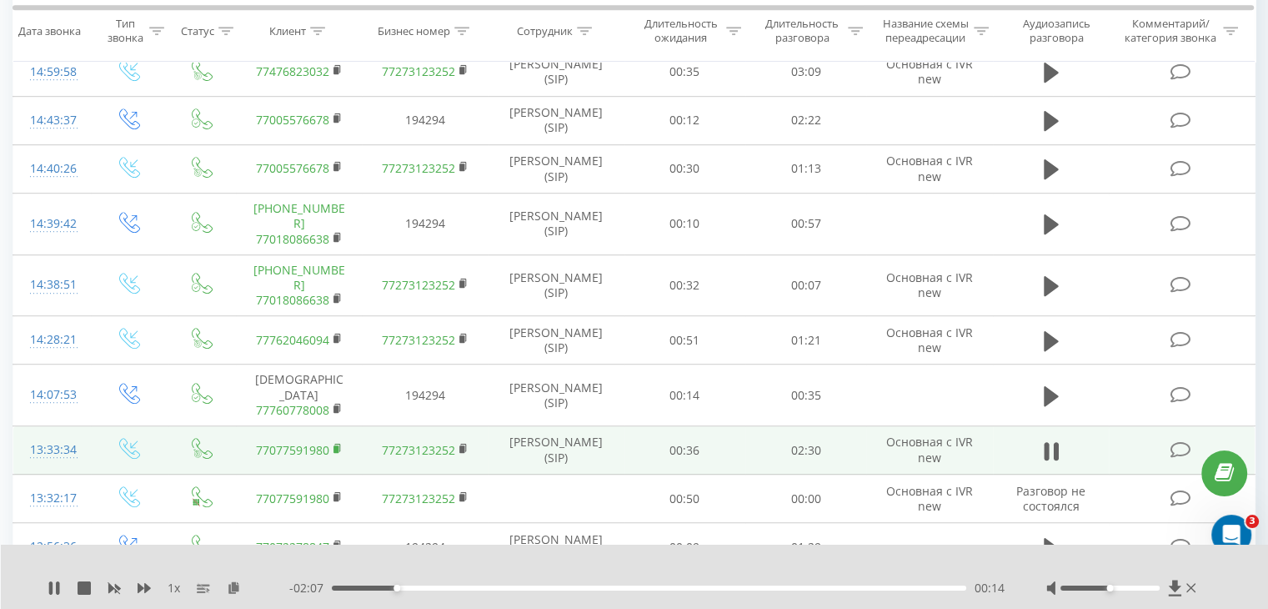
click at [336, 444] on rect at bounding box center [335, 448] width 5 height 8
click at [338, 444] on rect at bounding box center [335, 448] width 5 height 8
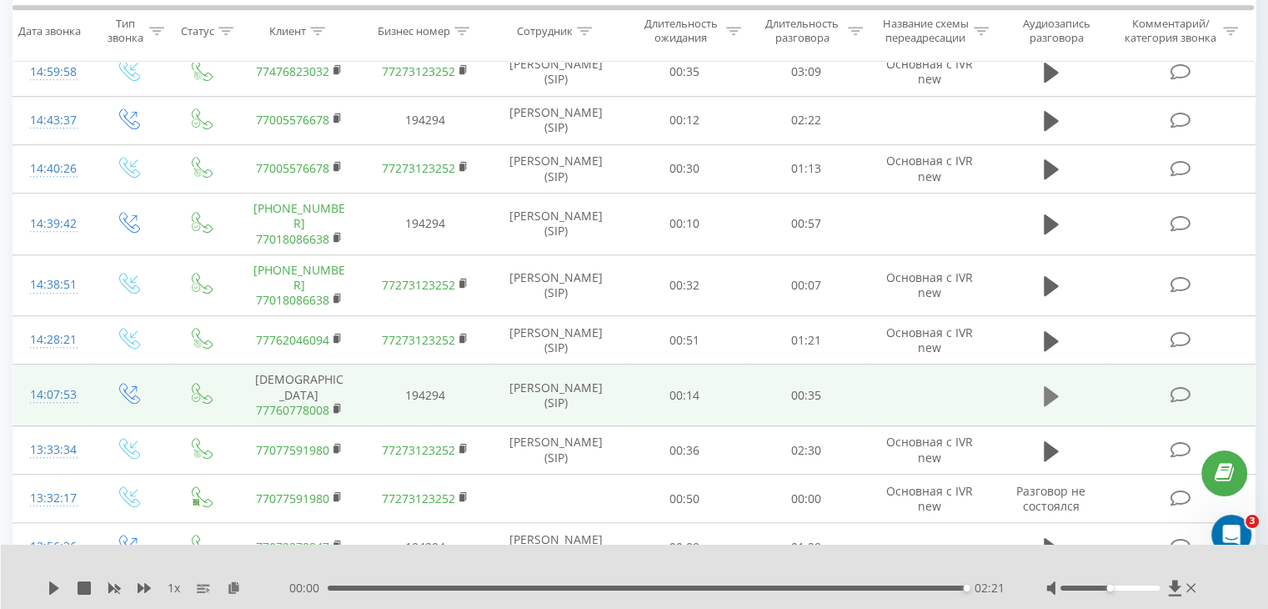
click at [1052, 384] on icon at bounding box center [1051, 395] width 15 height 23
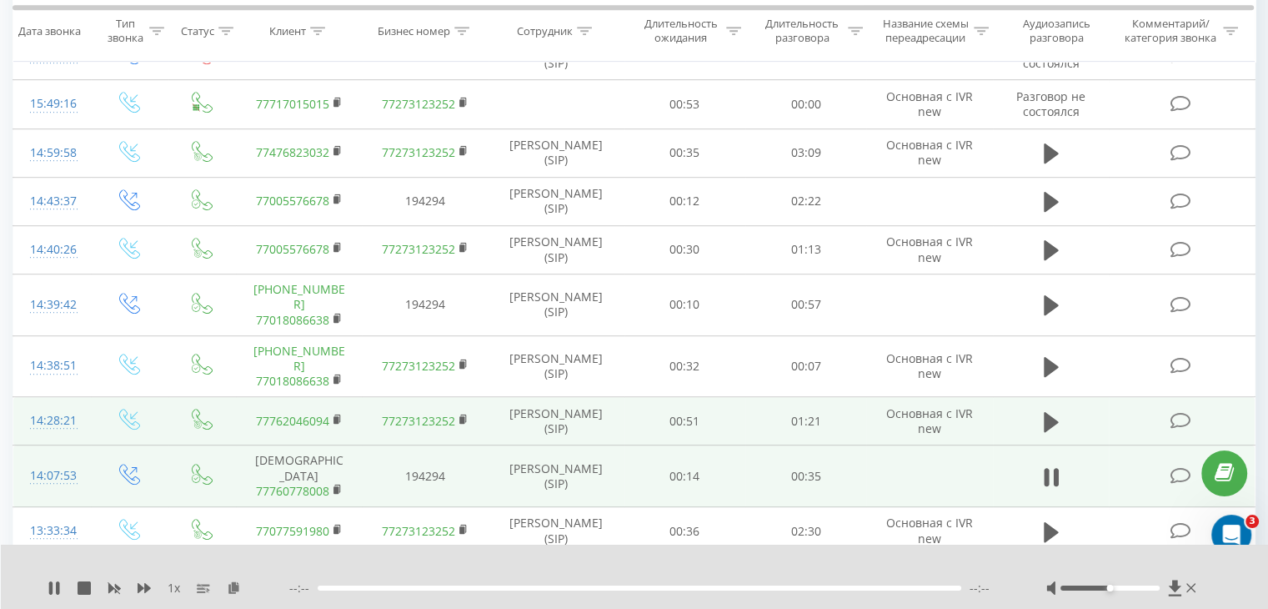
scroll to position [943, 0]
click at [1055, 413] on icon at bounding box center [1051, 424] width 15 height 23
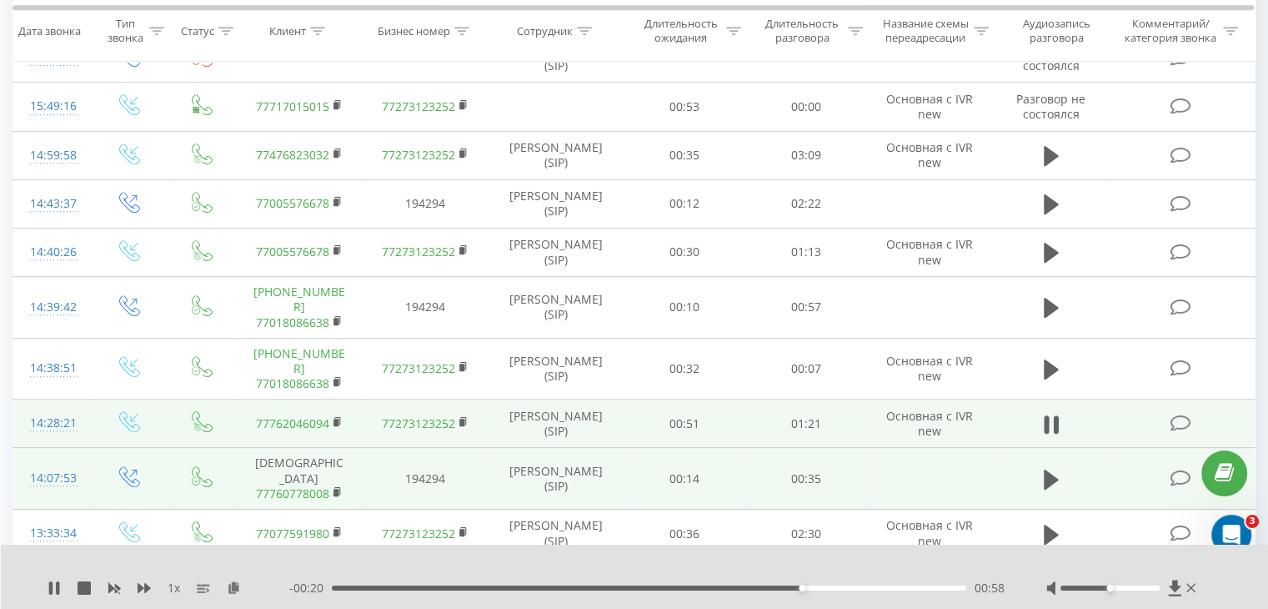
click at [840, 564] on div at bounding box center [624, 566] width 922 height 18
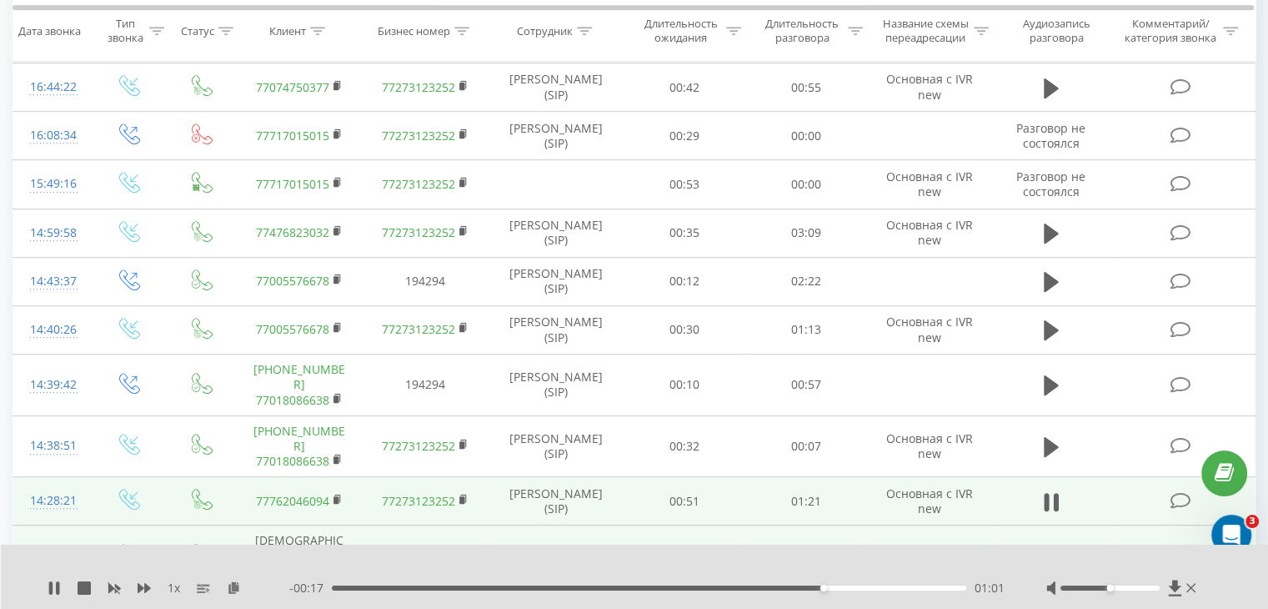
scroll to position [860, 0]
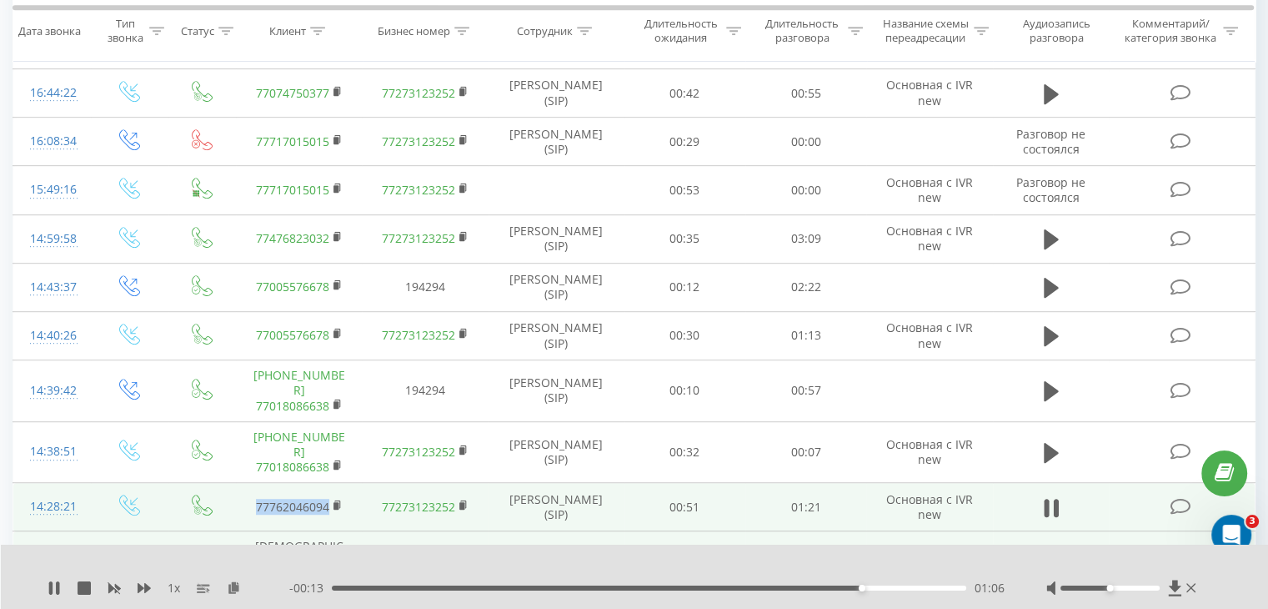
drag, startPoint x: 257, startPoint y: 473, endPoint x: 330, endPoint y: 481, distance: 73.8
click at [330, 483] on td "77762046094" at bounding box center [299, 507] width 126 height 48
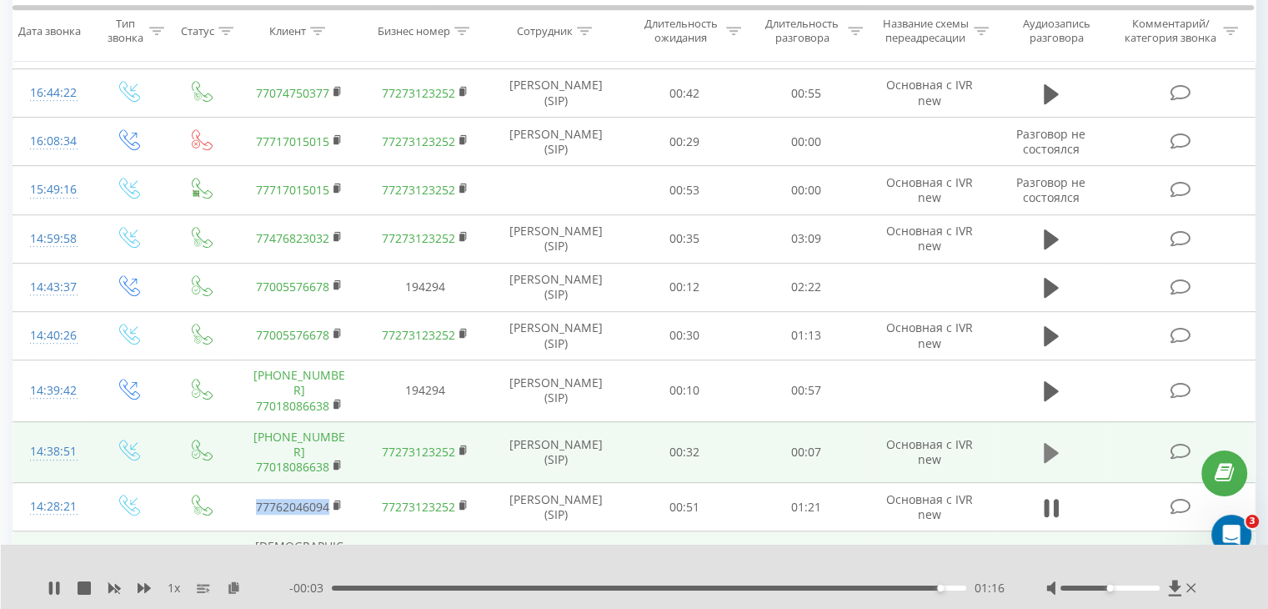
click at [1048, 443] on icon at bounding box center [1051, 453] width 15 height 20
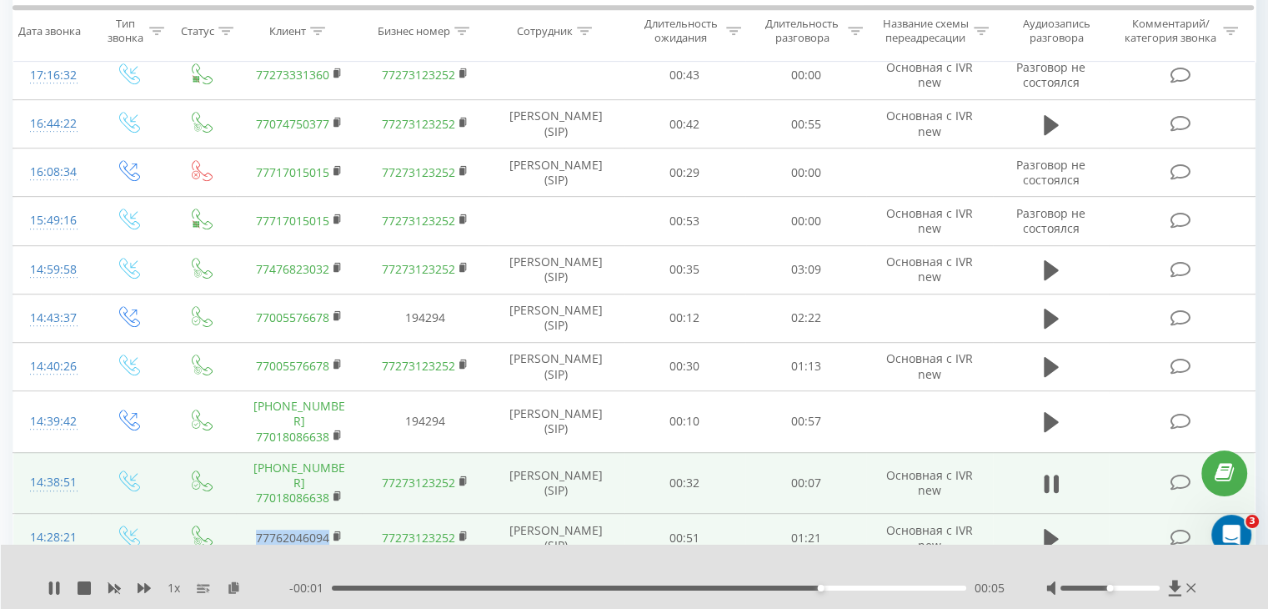
scroll to position [776, 0]
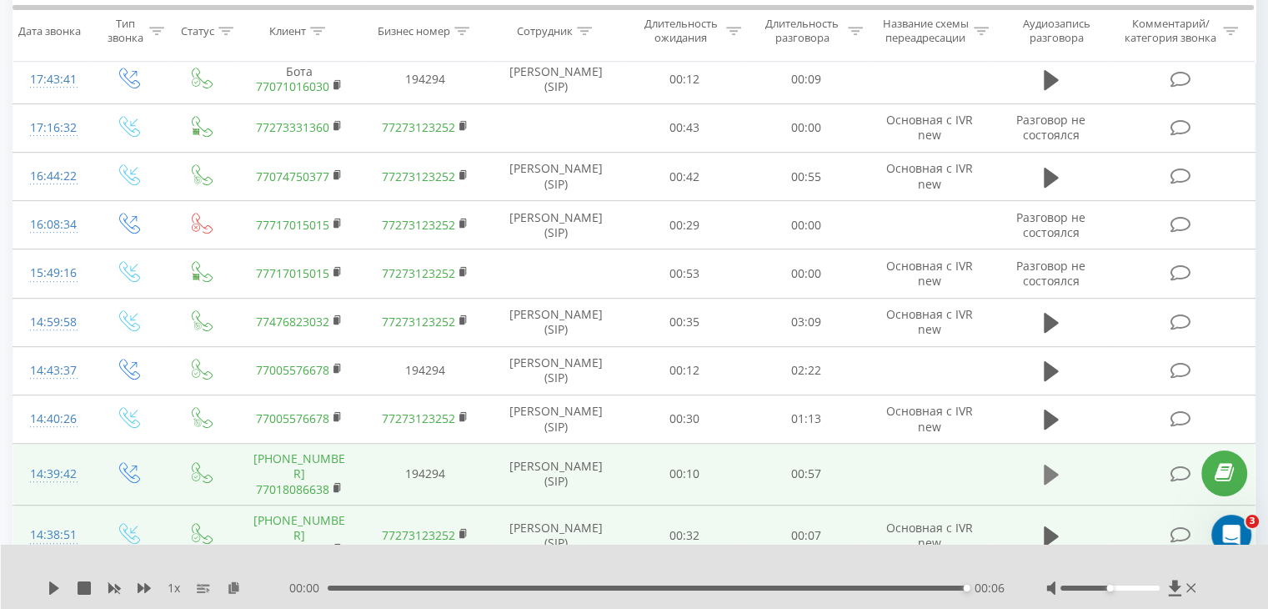
click at [1050, 463] on icon at bounding box center [1051, 474] width 15 height 23
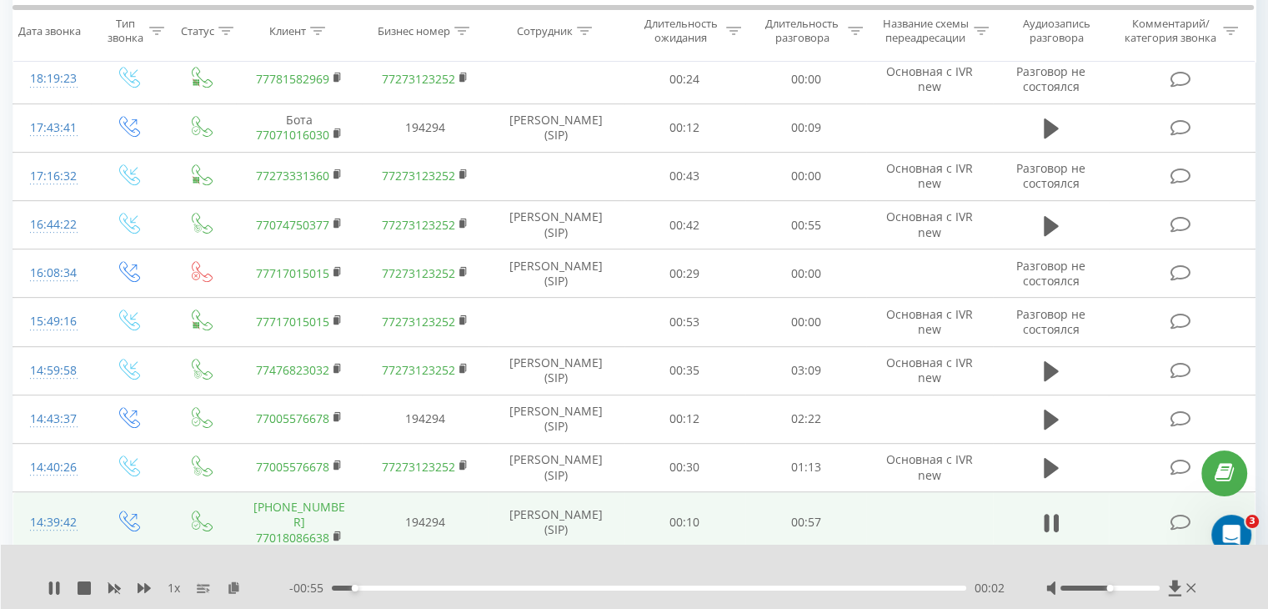
scroll to position [719, 0]
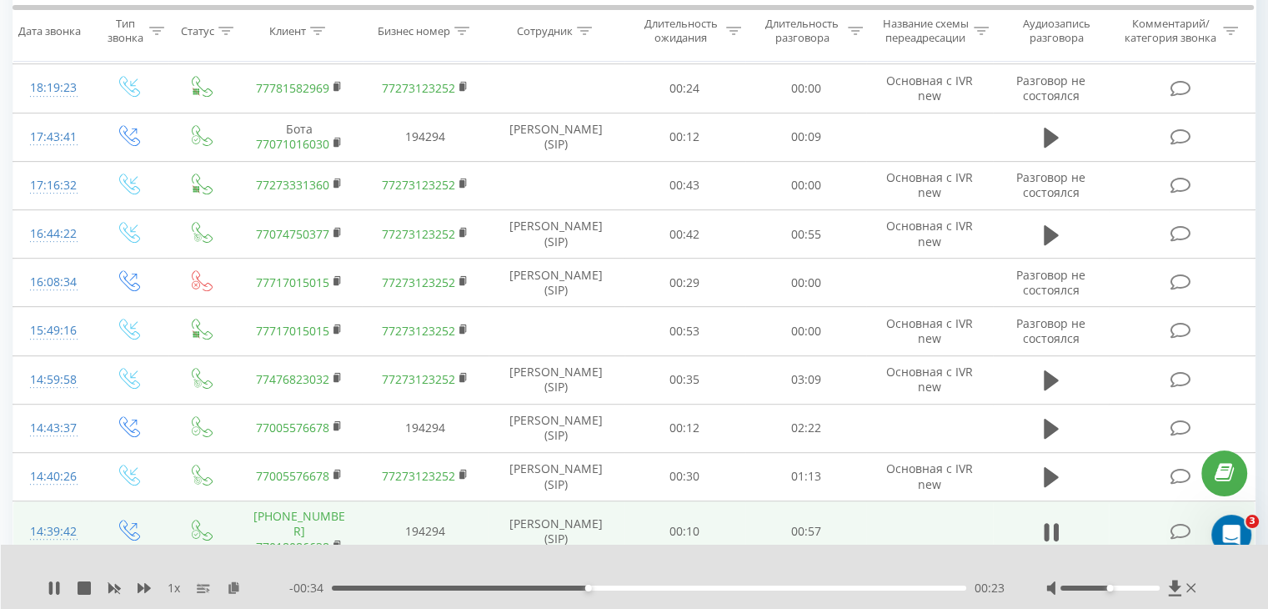
drag, startPoint x: 367, startPoint y: 517, endPoint x: 348, endPoint y: 524, distance: 20.6
click at [348, 524] on tr "14:39:42 [PHONE_NUMBER] 77018086638 194294 [PERSON_NAME] (SIP) 00:10 00:57" at bounding box center [634, 532] width 1242 height 62
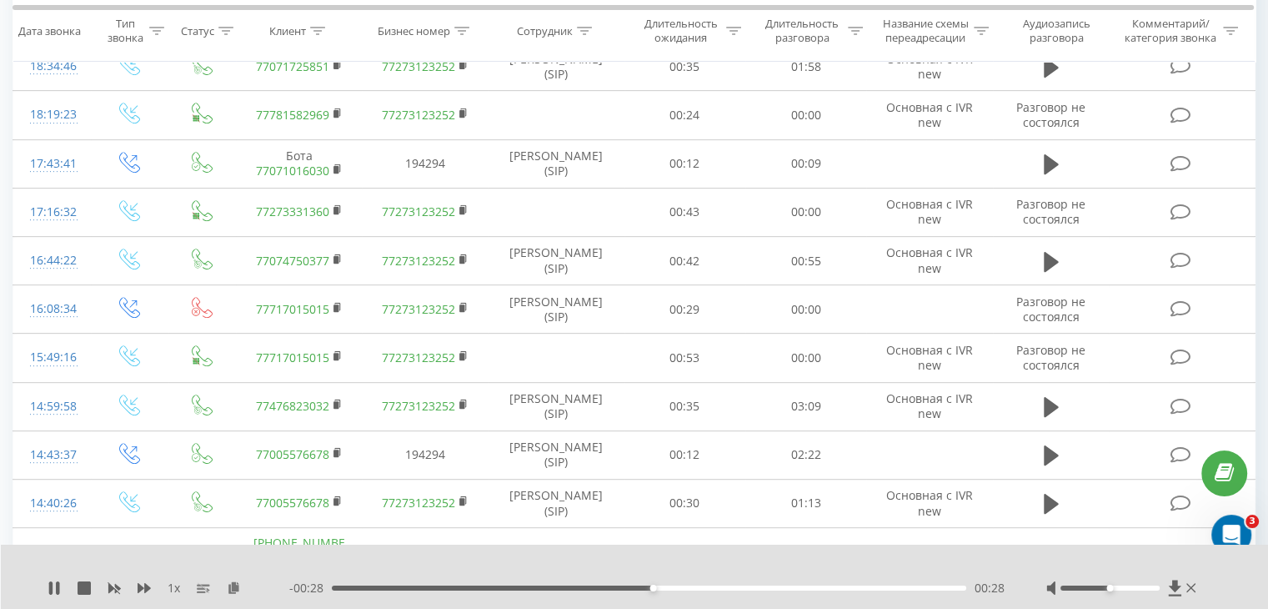
scroll to position [689, 0]
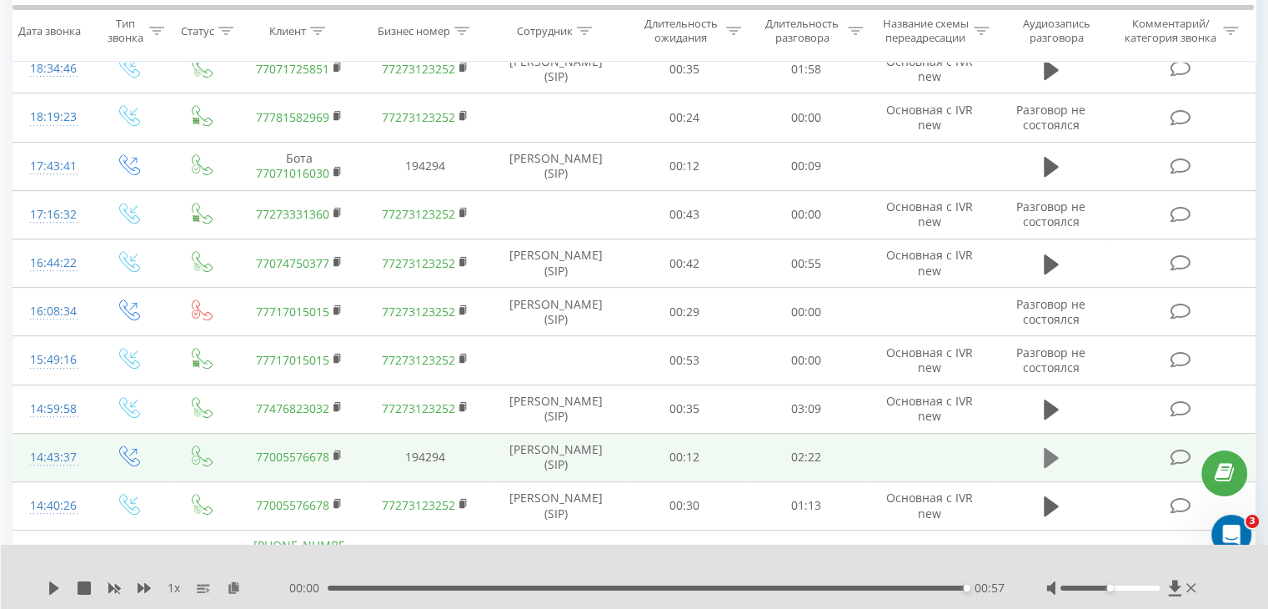
click at [1047, 453] on icon at bounding box center [1051, 458] width 15 height 20
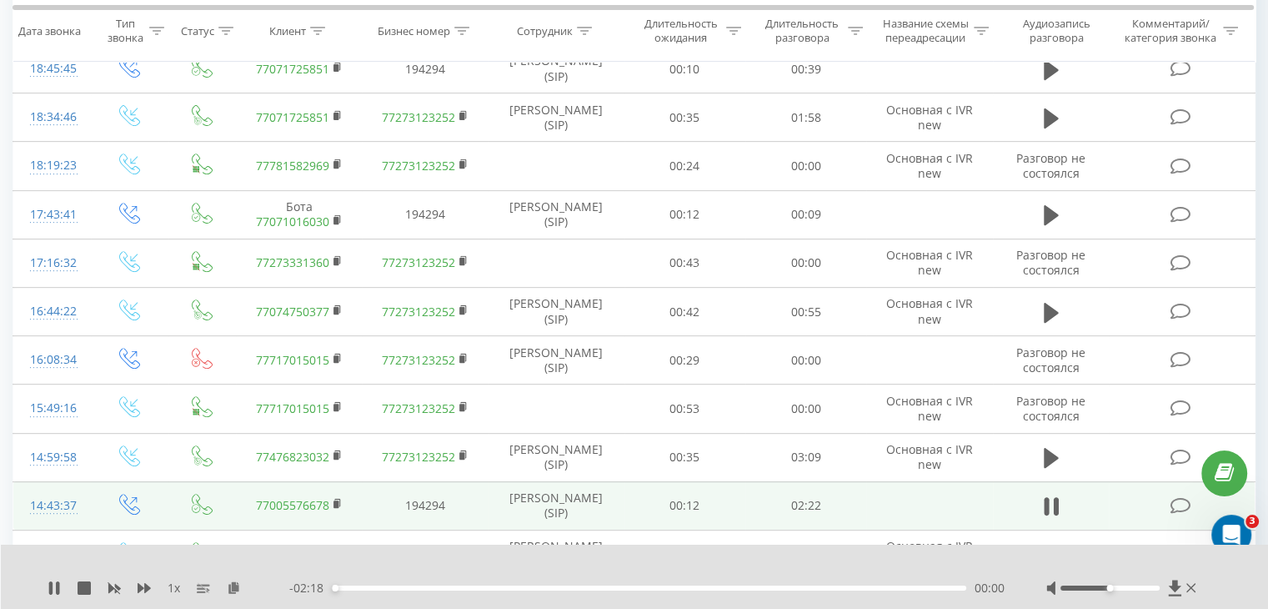
scroll to position [623, 0]
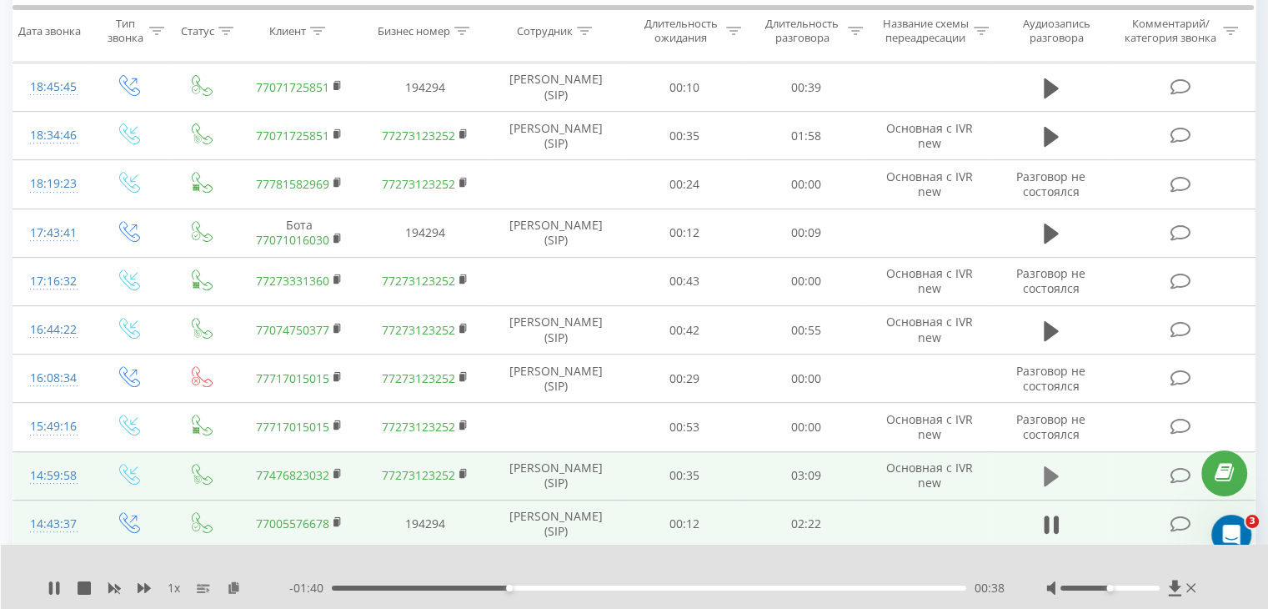
click at [1045, 481] on icon at bounding box center [1051, 476] width 15 height 20
click at [335, 470] on rect at bounding box center [335, 474] width 5 height 8
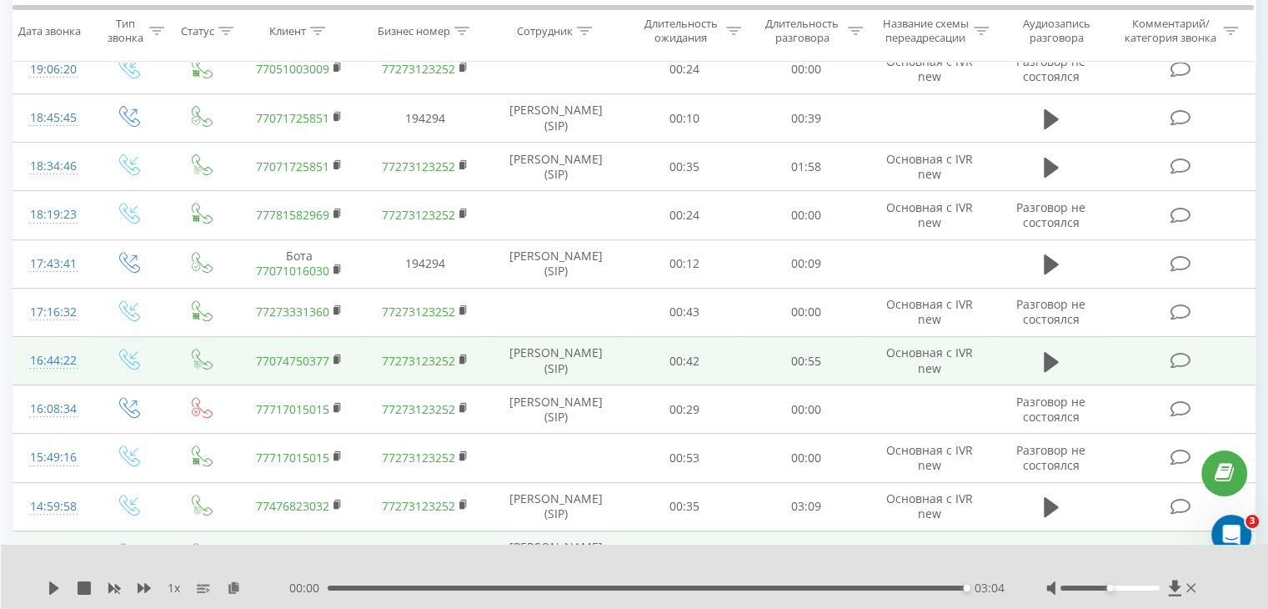
scroll to position [539, 0]
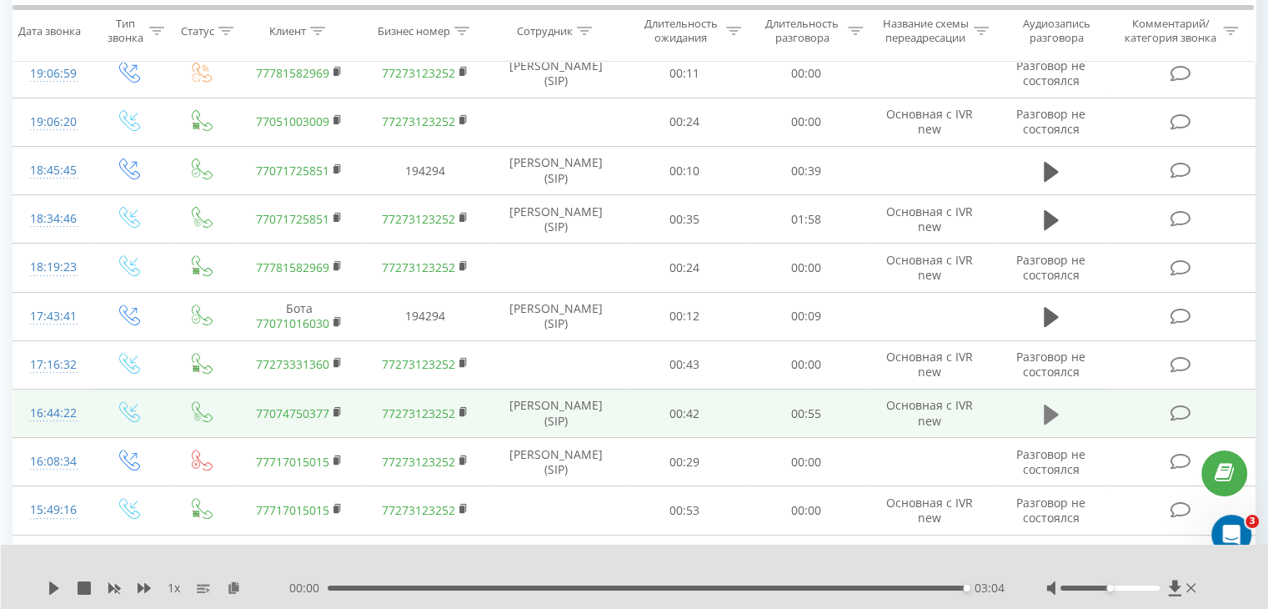
click at [1052, 406] on icon at bounding box center [1051, 414] width 15 height 20
click at [338, 411] on rect at bounding box center [335, 412] width 5 height 8
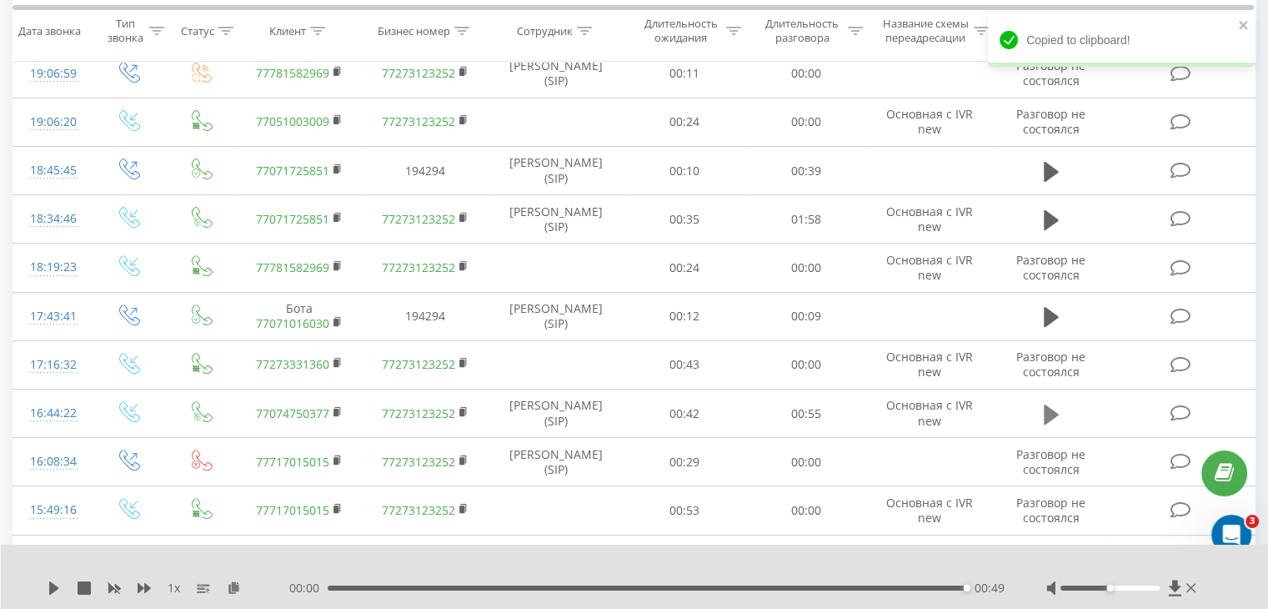
click at [1040, 404] on button at bounding box center [1051, 414] width 25 height 25
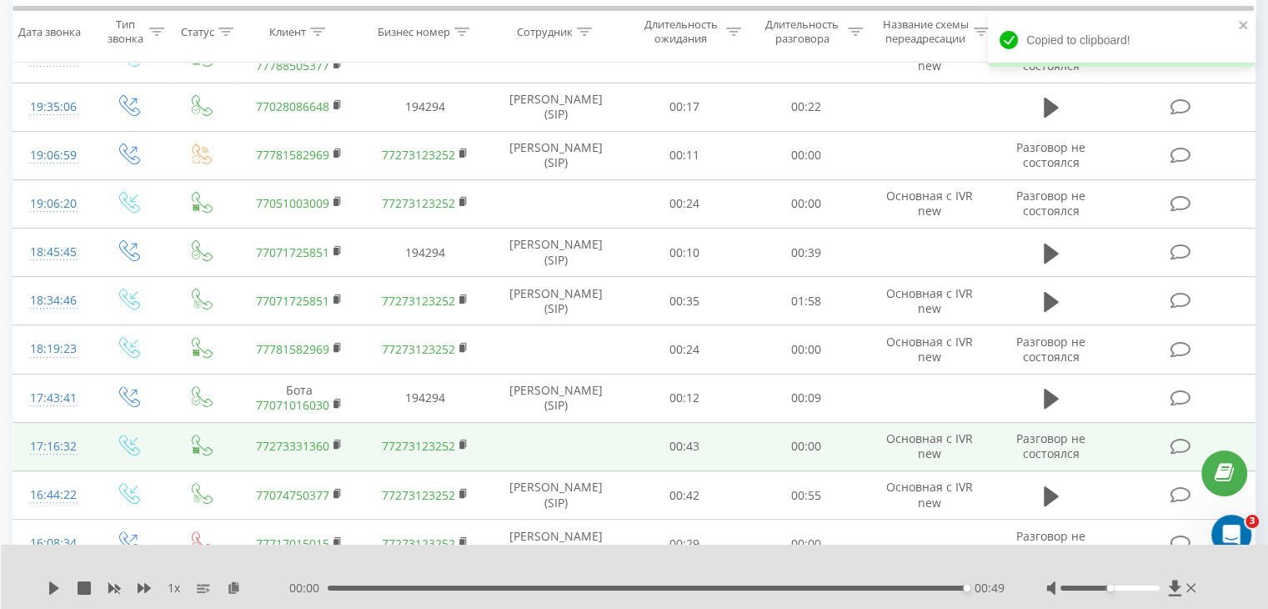
scroll to position [456, 0]
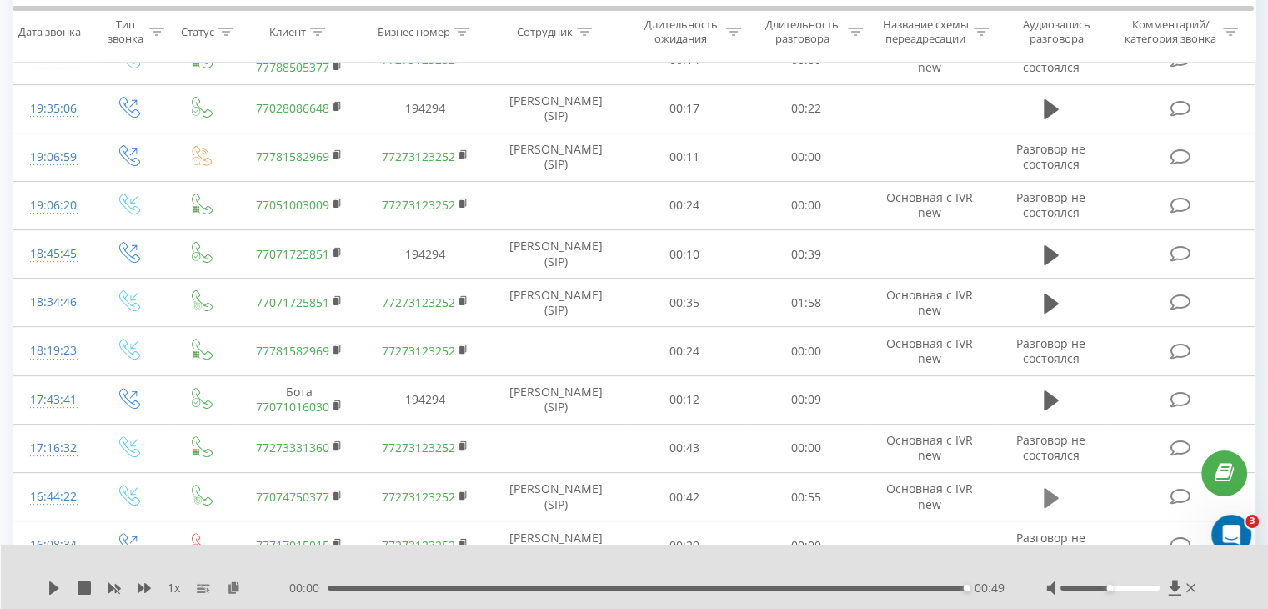
click at [1042, 490] on button at bounding box center [1051, 497] width 25 height 25
click at [1049, 492] on icon at bounding box center [1051, 497] width 15 height 20
click at [1050, 494] on icon at bounding box center [1051, 497] width 15 height 20
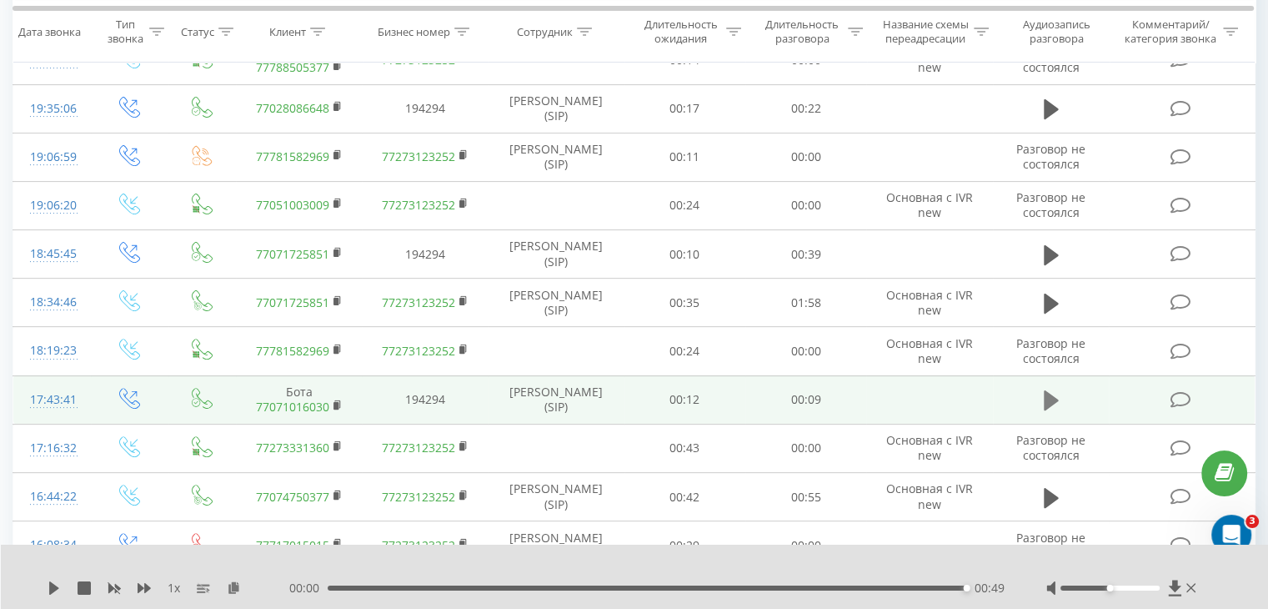
click at [1063, 395] on button at bounding box center [1051, 400] width 25 height 25
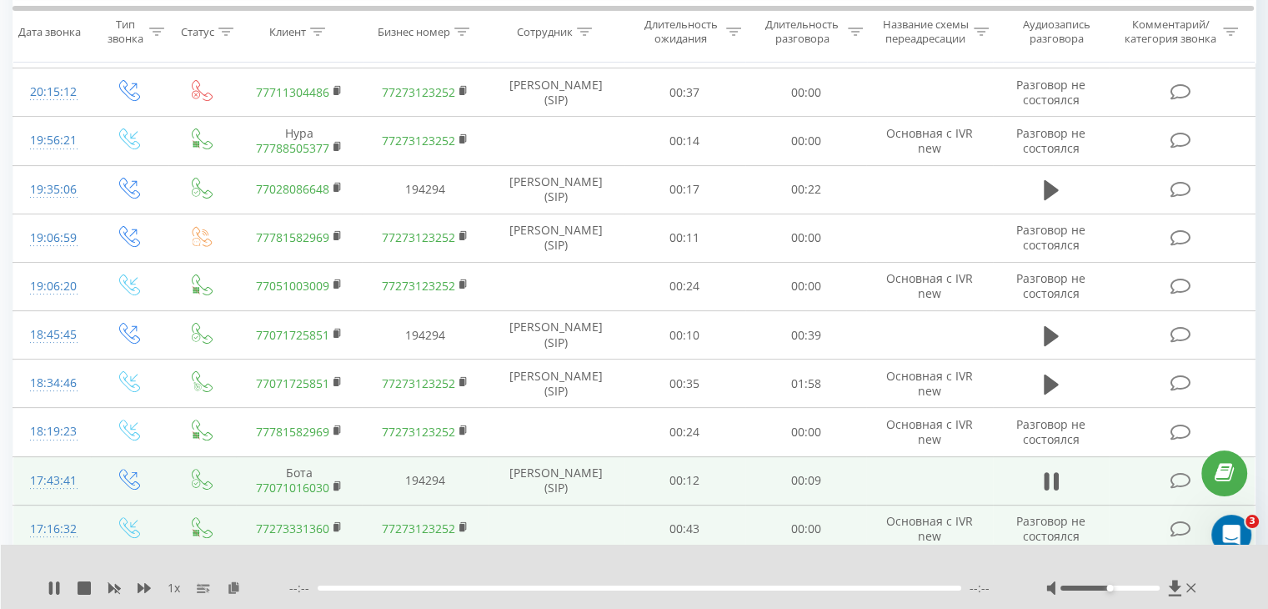
scroll to position [373, 0]
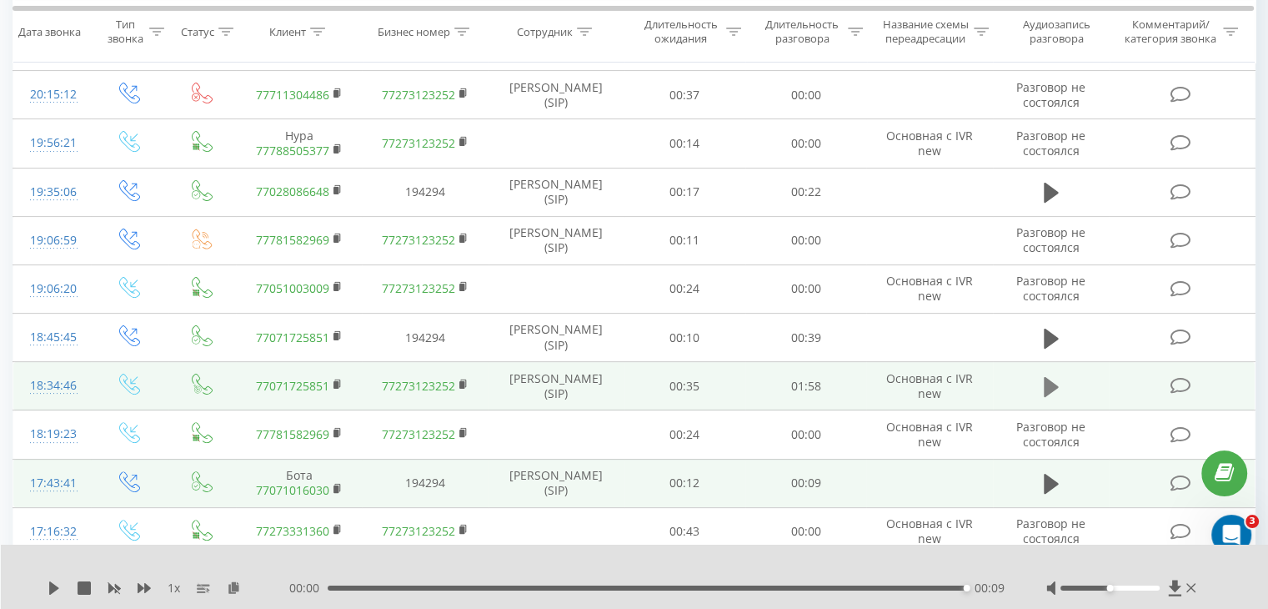
click at [1049, 390] on icon at bounding box center [1051, 386] width 15 height 23
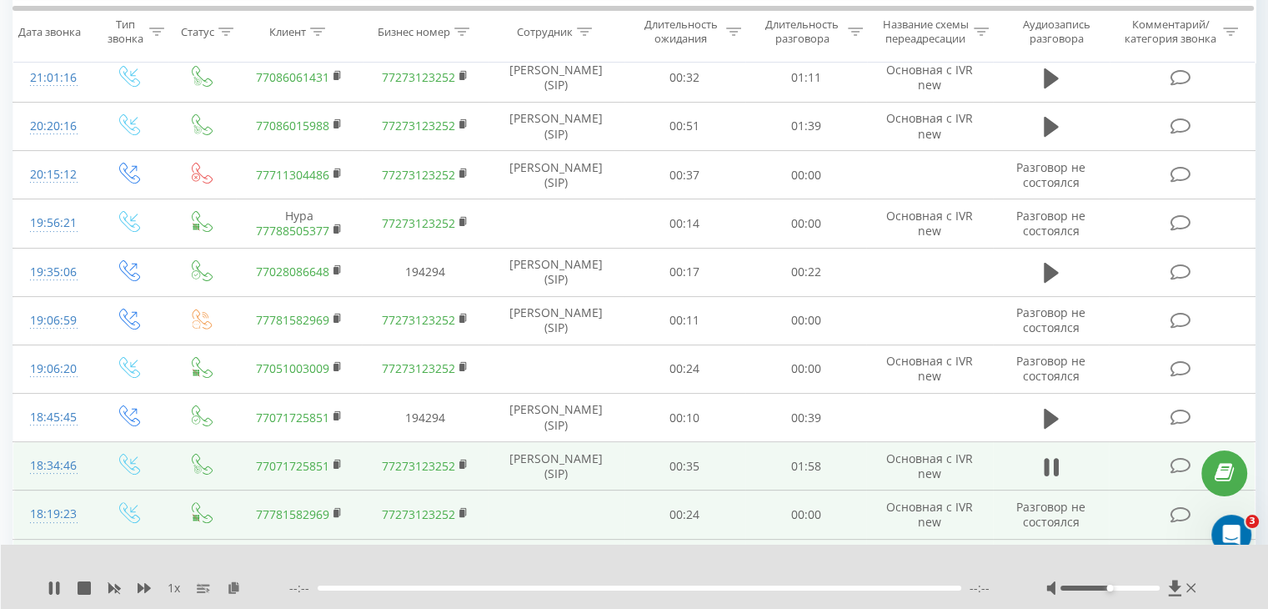
scroll to position [289, 0]
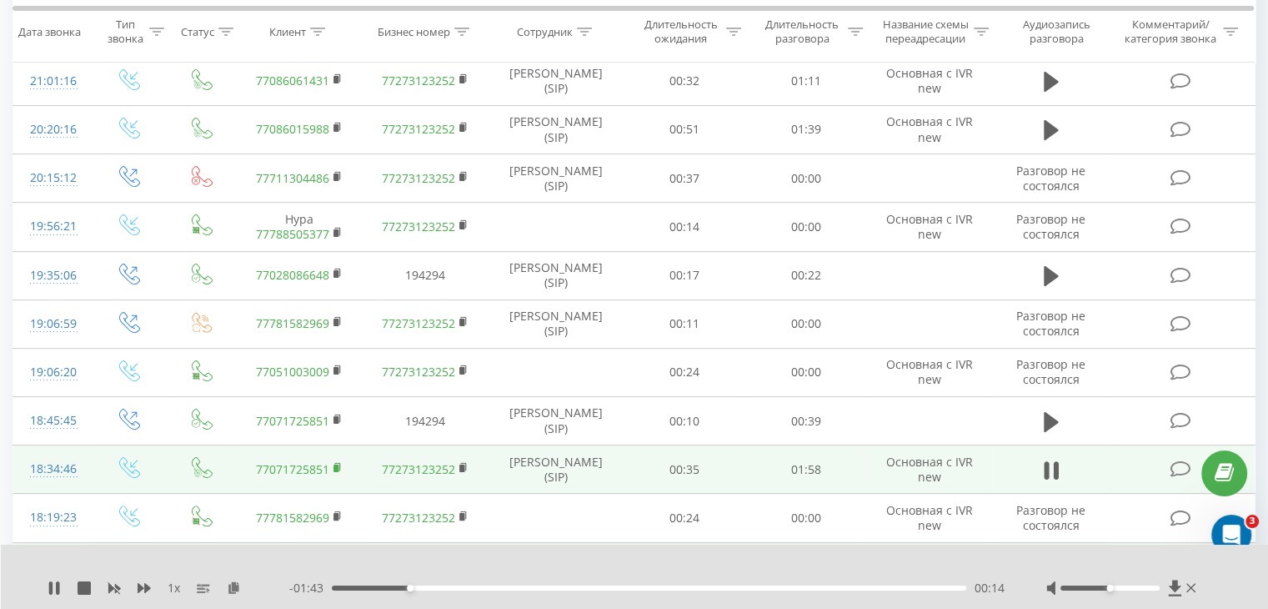
click at [338, 468] on rect at bounding box center [335, 468] width 5 height 8
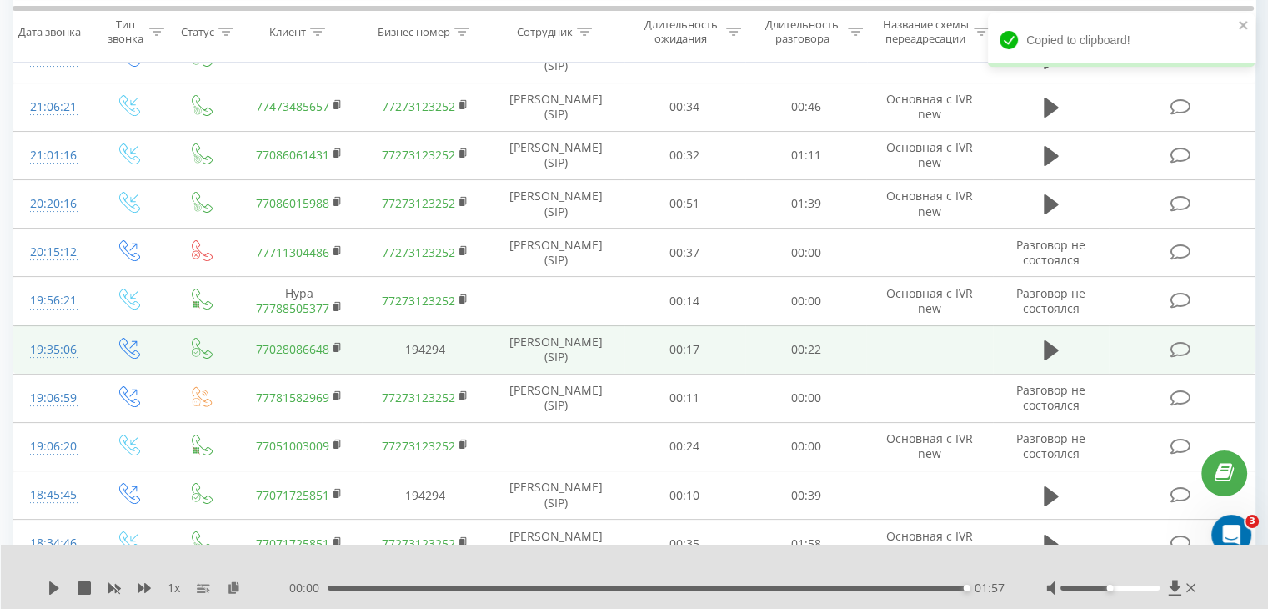
scroll to position [206, 0]
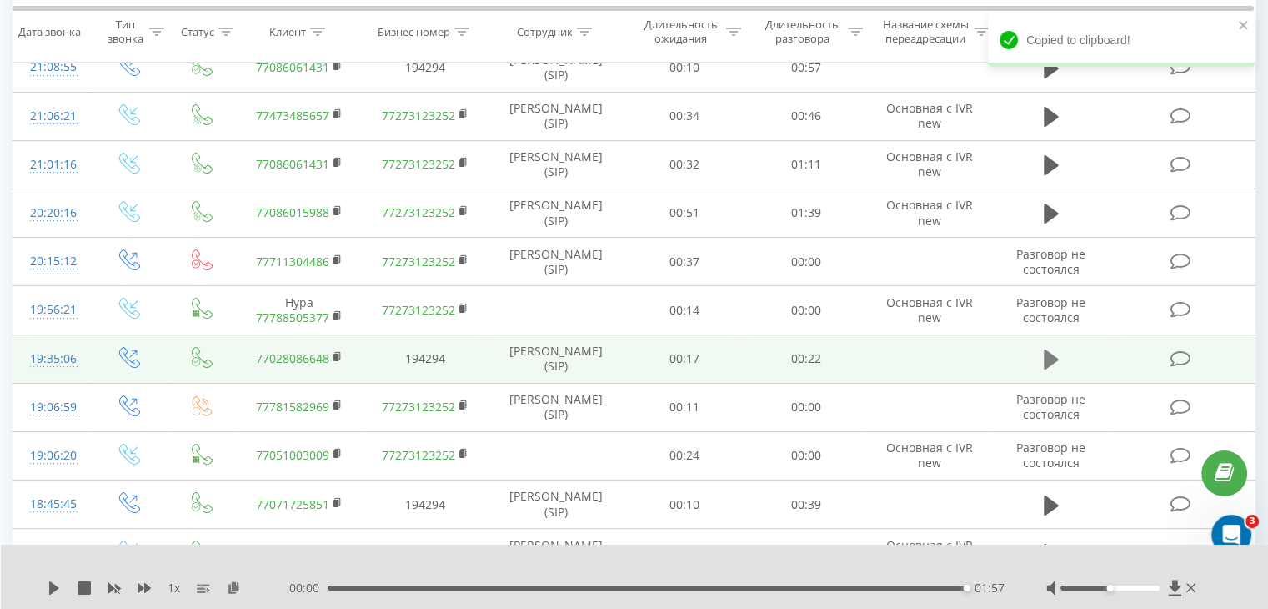
click at [1046, 353] on icon at bounding box center [1051, 359] width 15 height 20
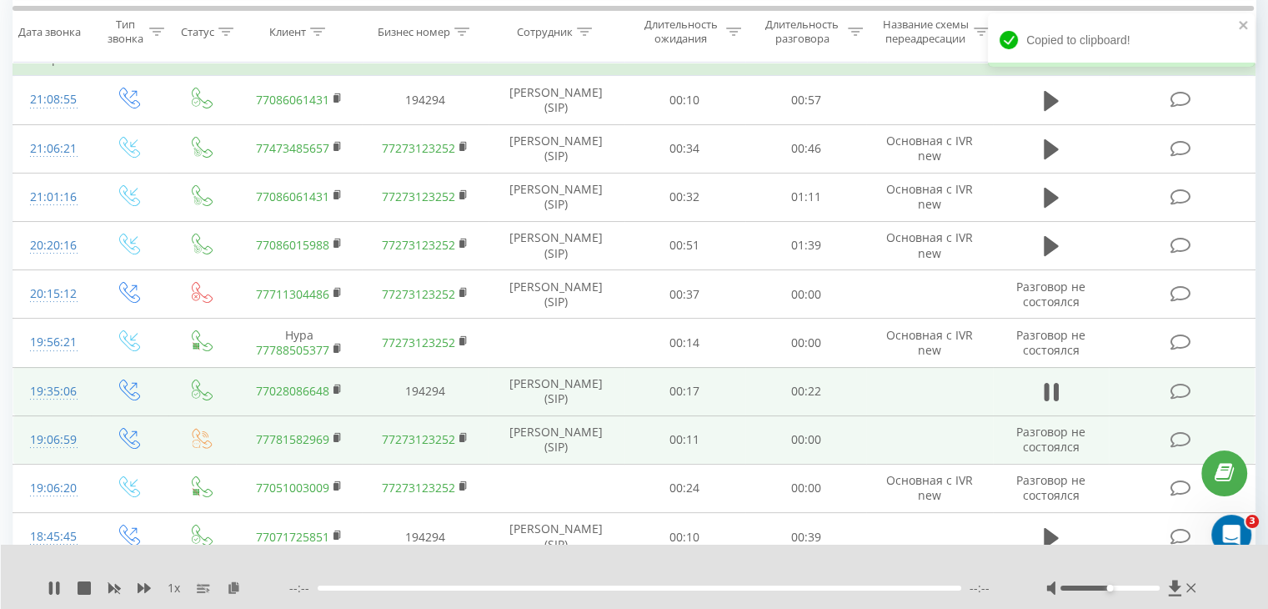
scroll to position [123, 0]
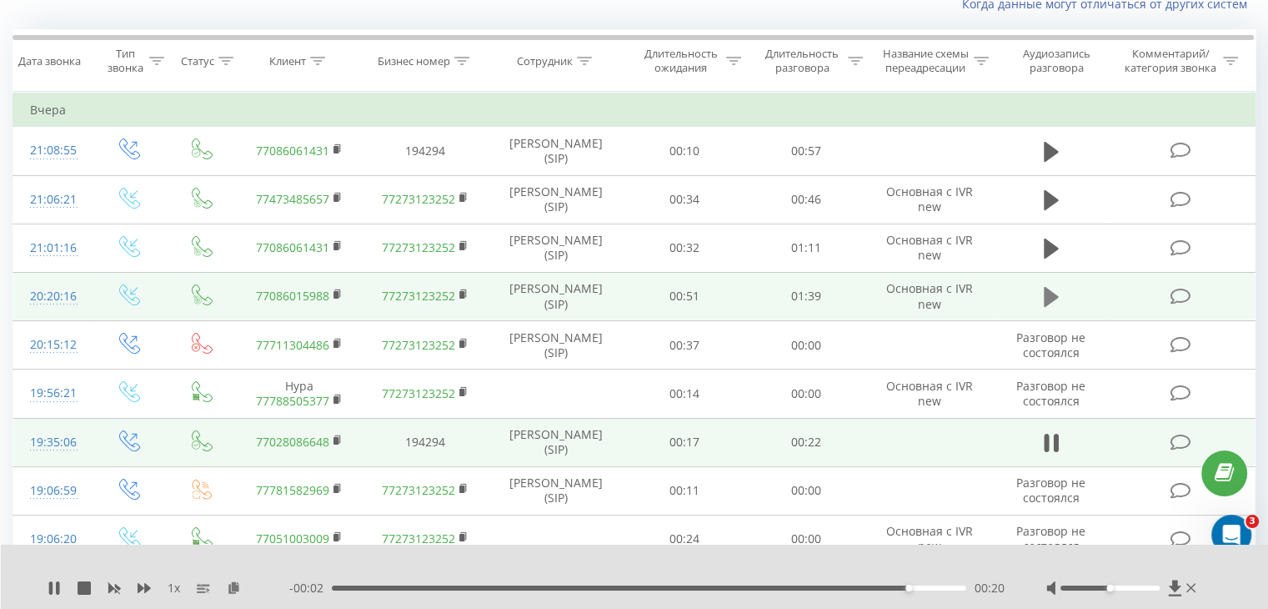
click at [1051, 292] on icon at bounding box center [1051, 297] width 15 height 20
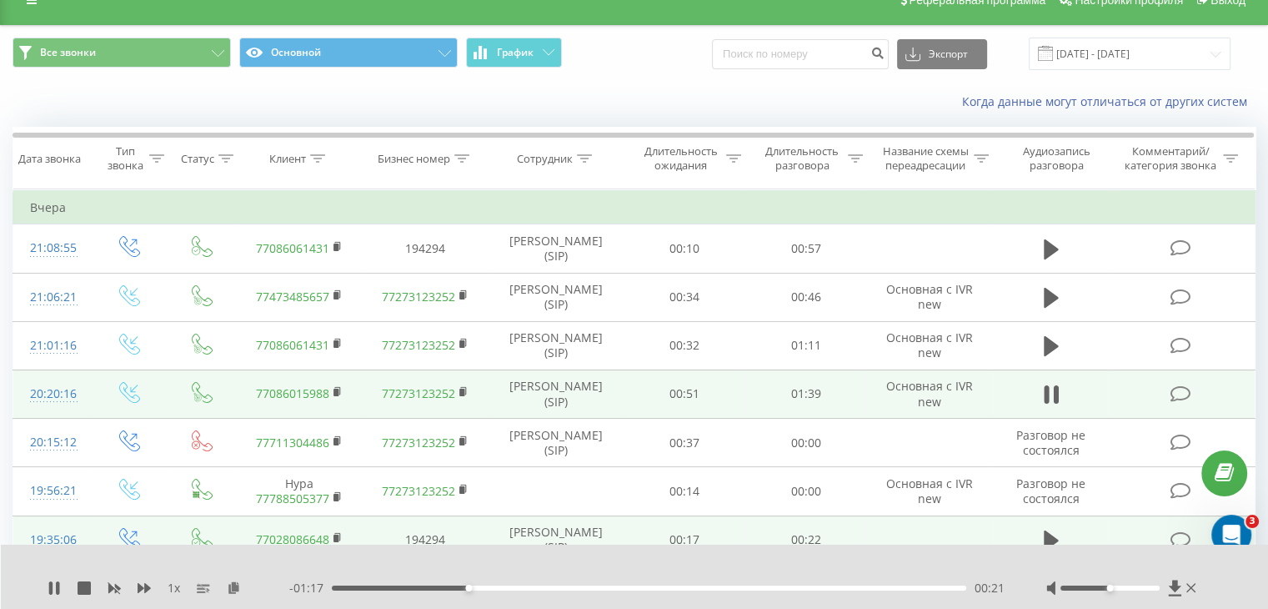
scroll to position [0, 0]
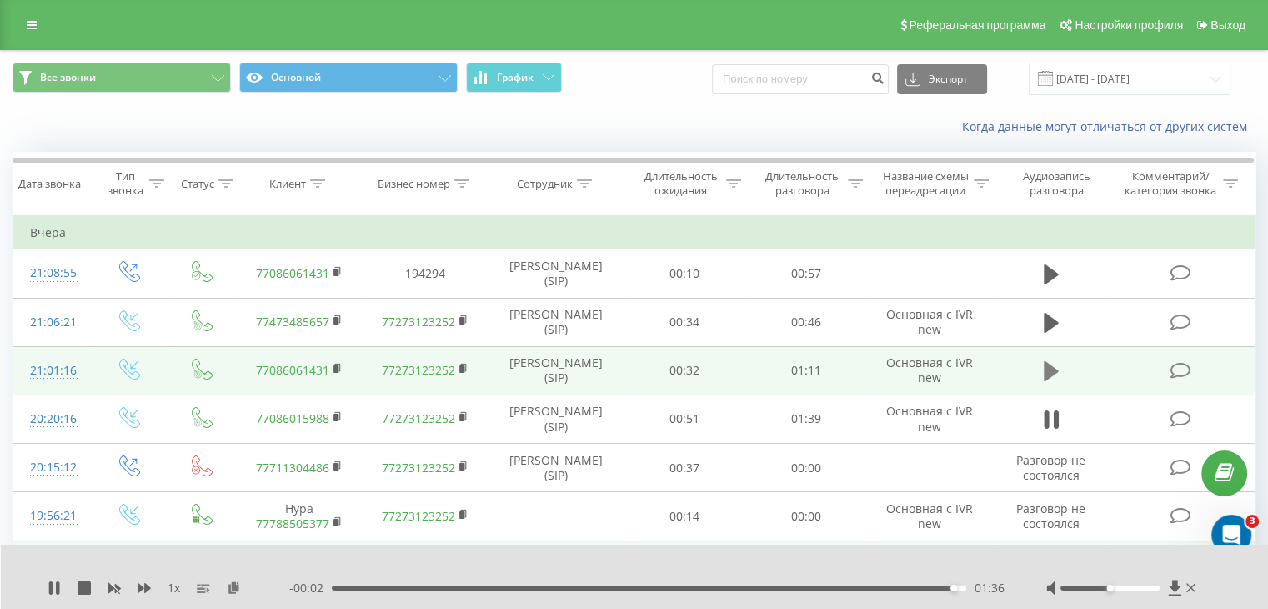
click at [1050, 383] on button at bounding box center [1051, 370] width 25 height 25
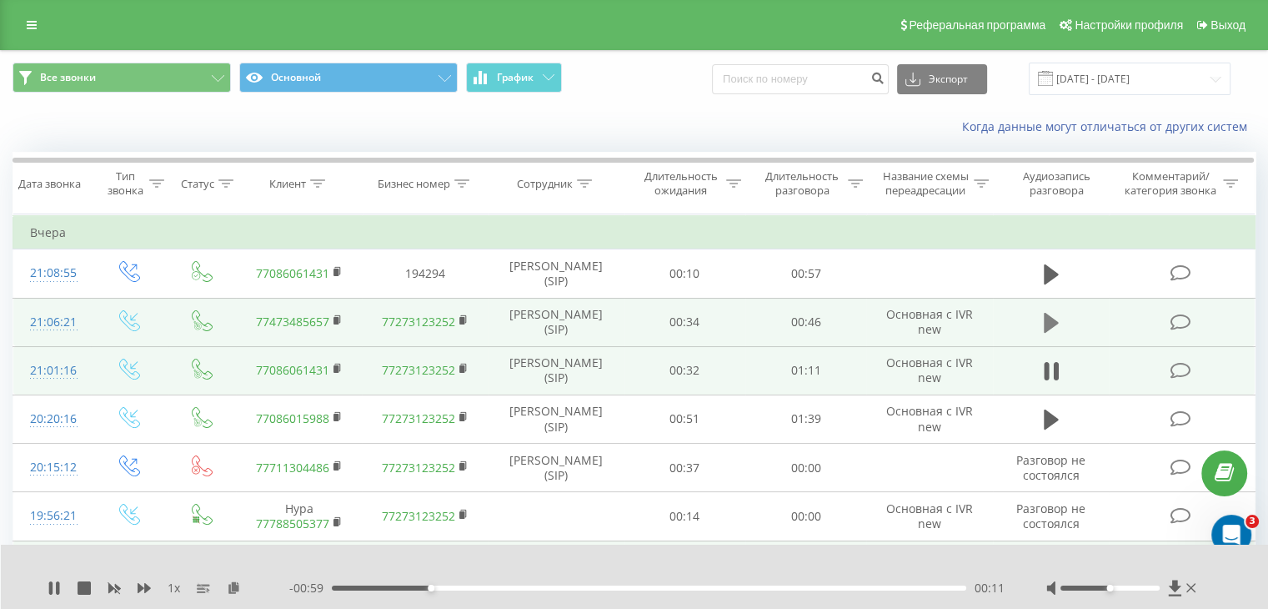
click at [1052, 318] on icon at bounding box center [1051, 323] width 15 height 20
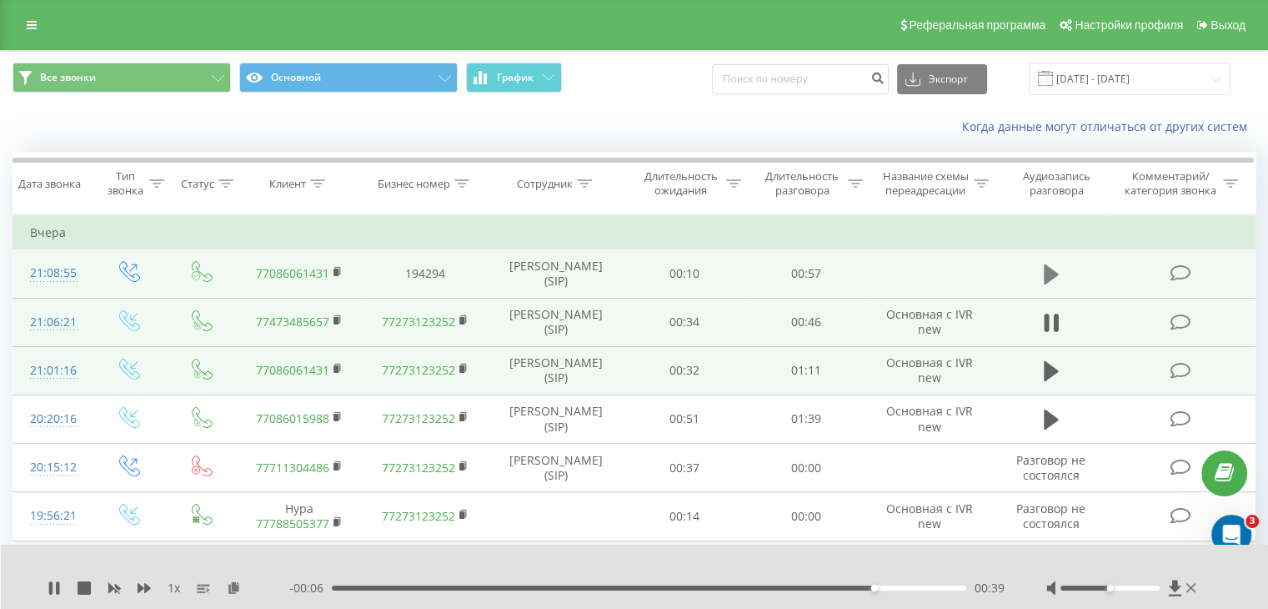
click at [1050, 278] on icon at bounding box center [1051, 274] width 15 height 20
click at [1040, 282] on button at bounding box center [1051, 274] width 25 height 25
drag, startPoint x: 916, startPoint y: 348, endPoint x: 916, endPoint y: 378, distance: 30.0
